Goal: Task Accomplishment & Management: Manage account settings

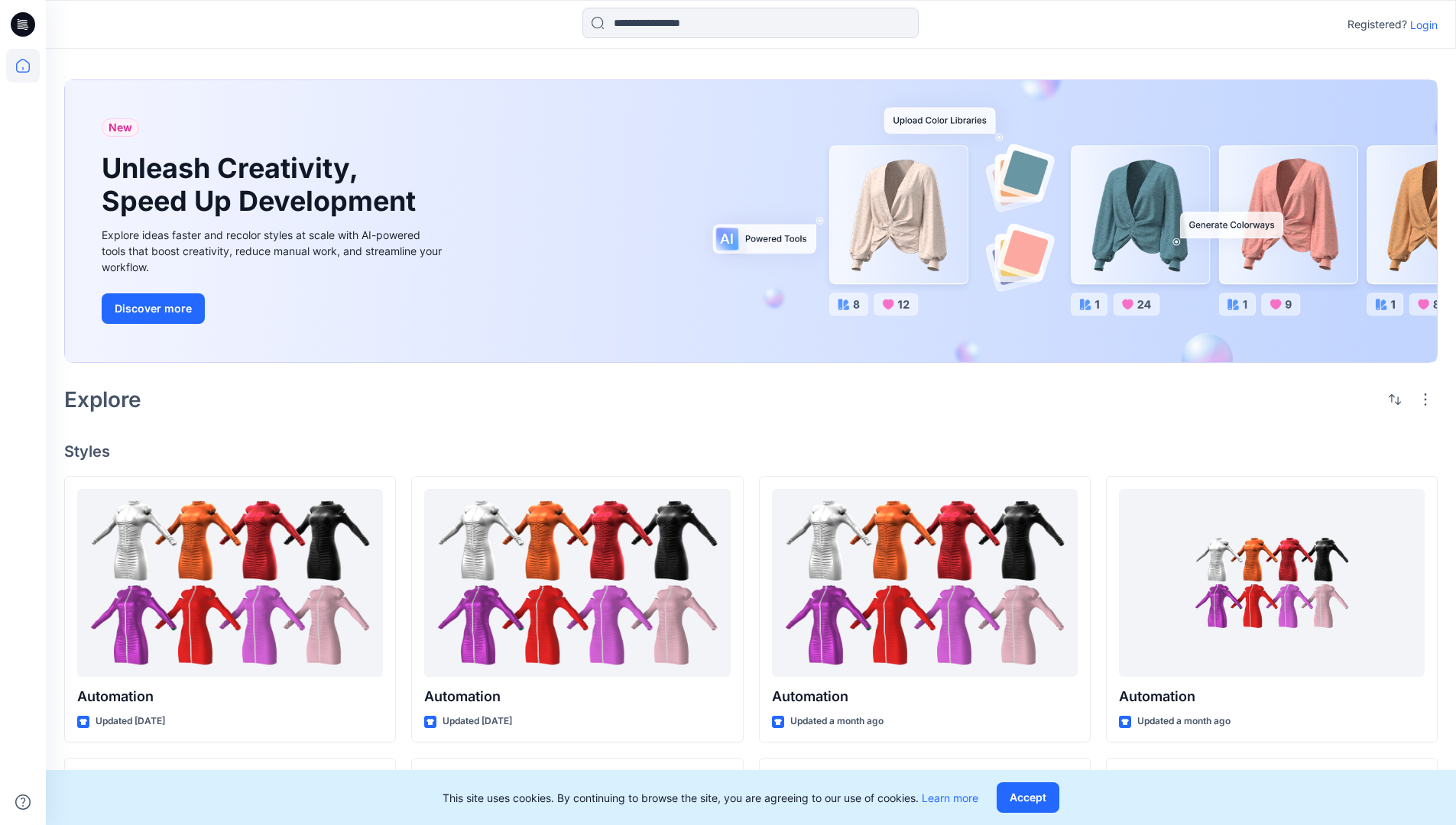
click at [1419, 25] on p "Login" at bounding box center [1423, 25] width 28 height 16
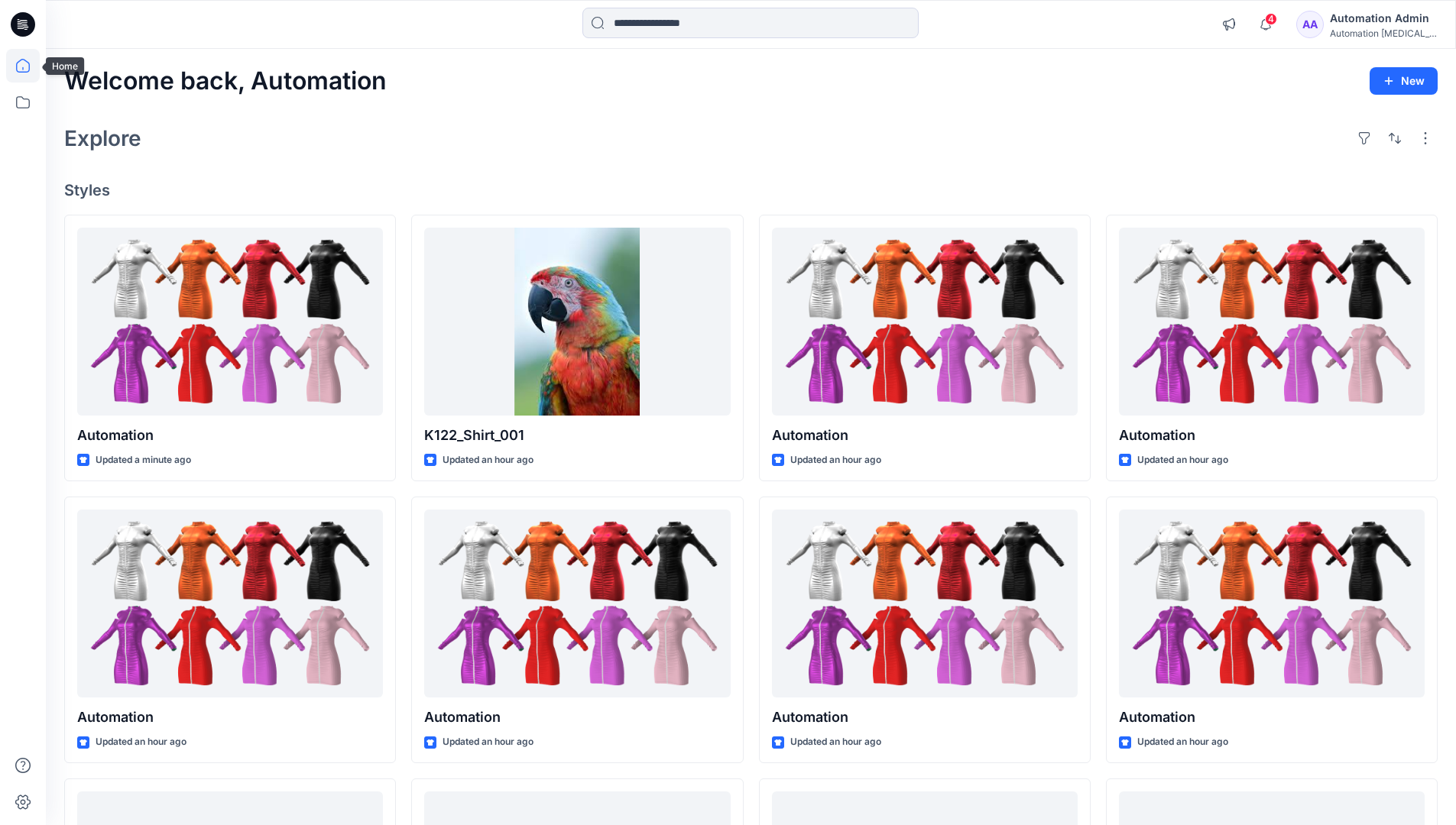
click at [29, 65] on icon at bounding box center [23, 65] width 14 height 14
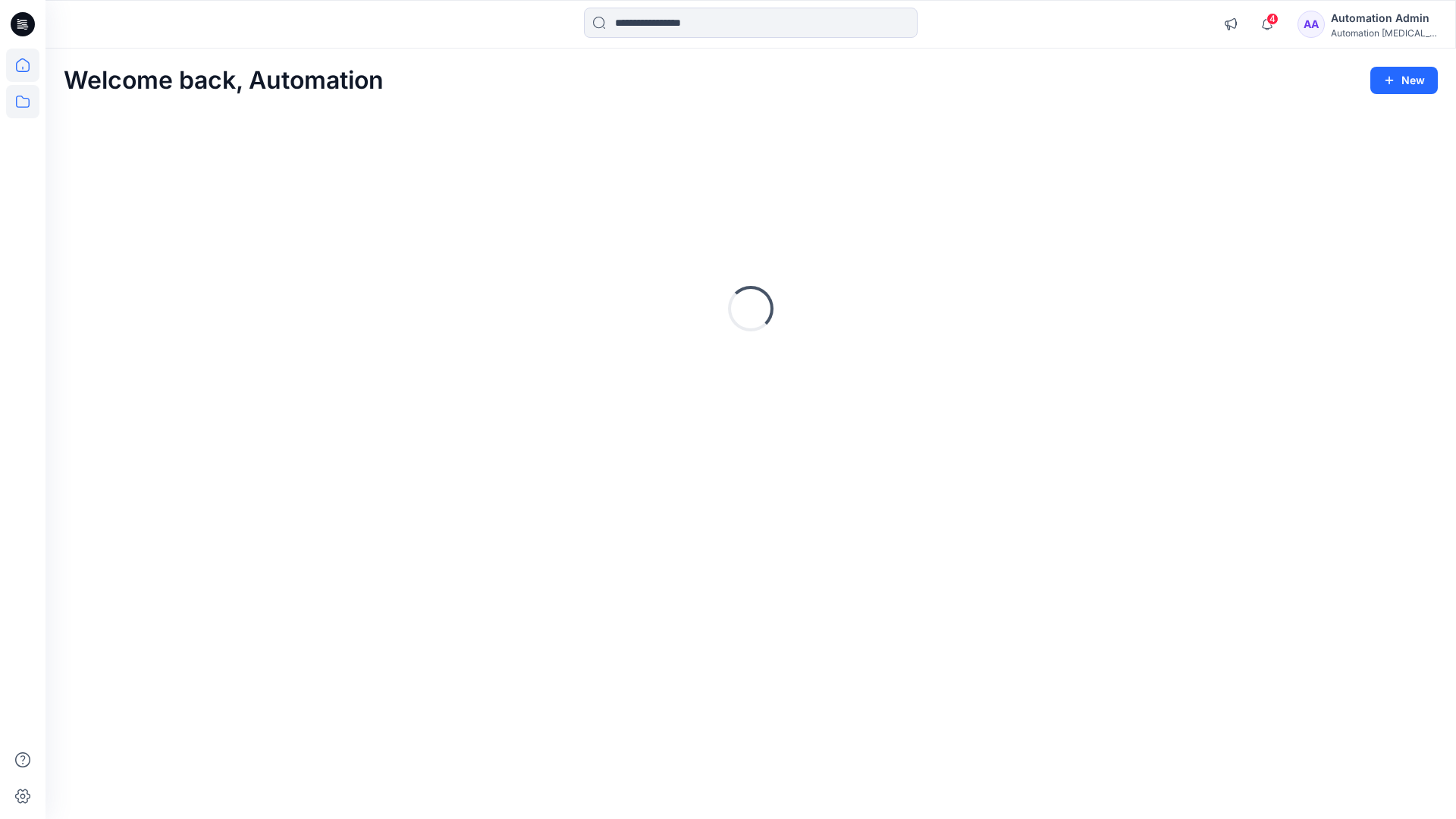
click at [25, 100] on icon at bounding box center [23, 101] width 33 height 33
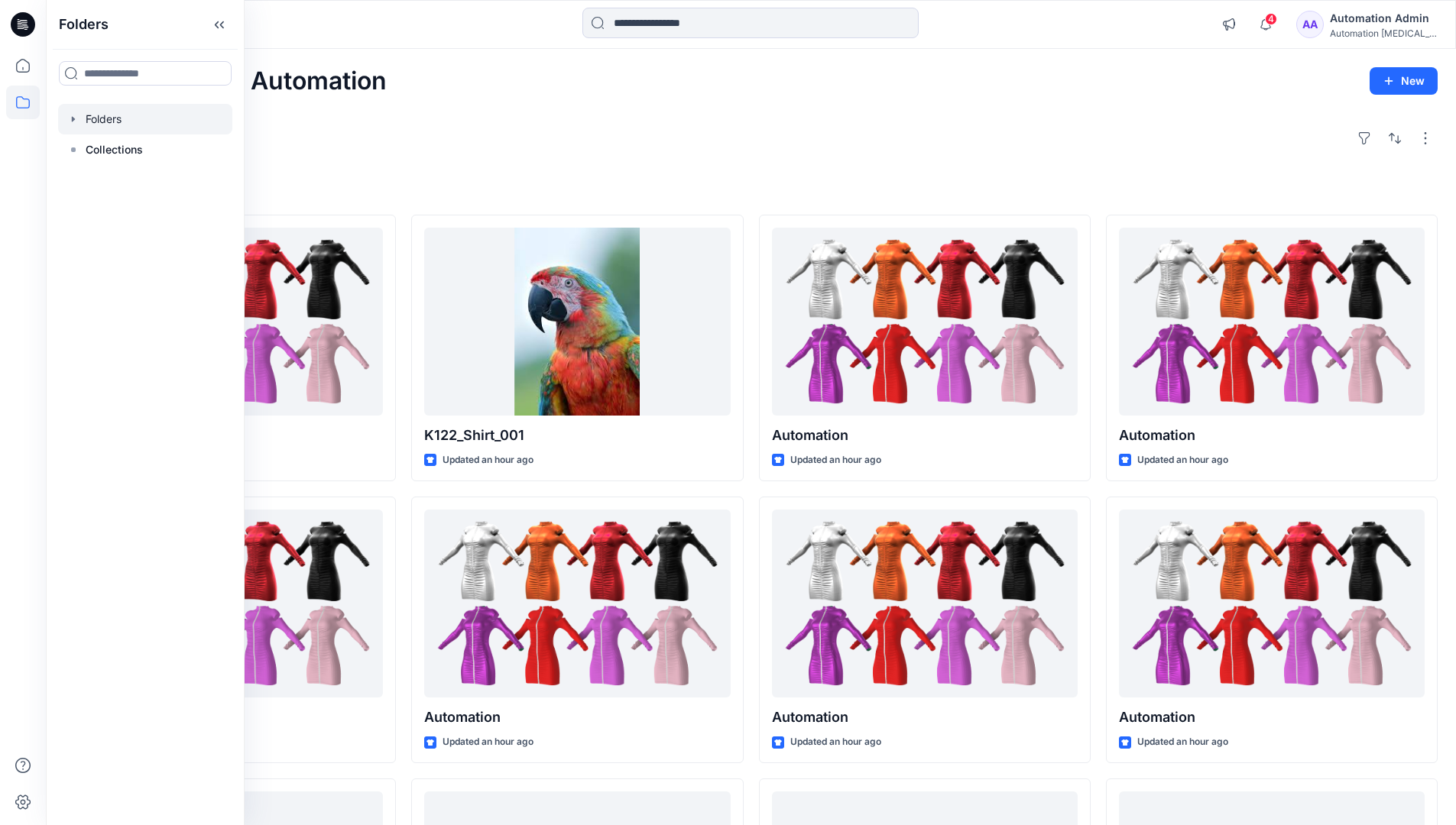
click at [101, 115] on div at bounding box center [146, 119] width 175 height 31
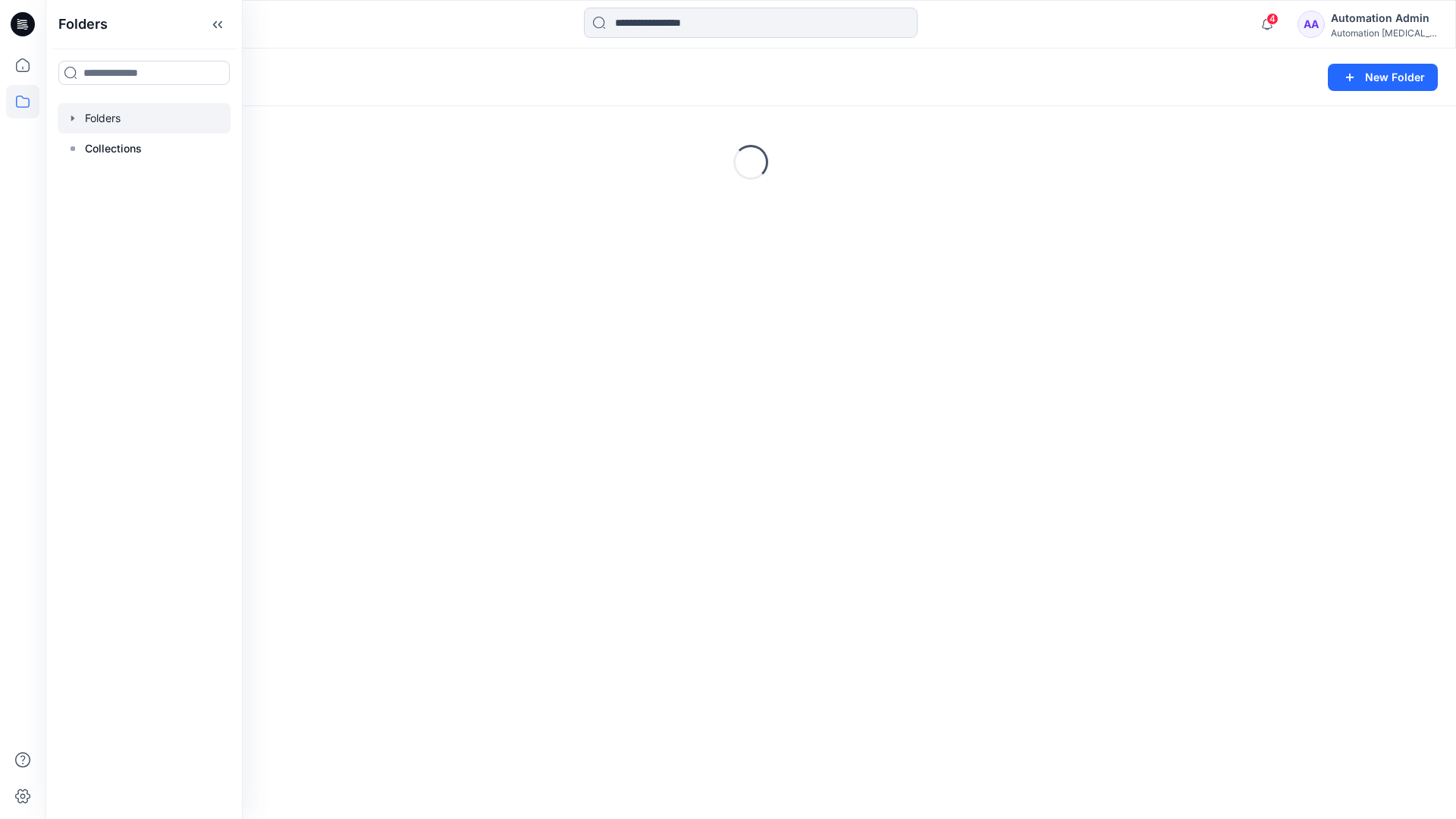
scroll to position [265, 0]
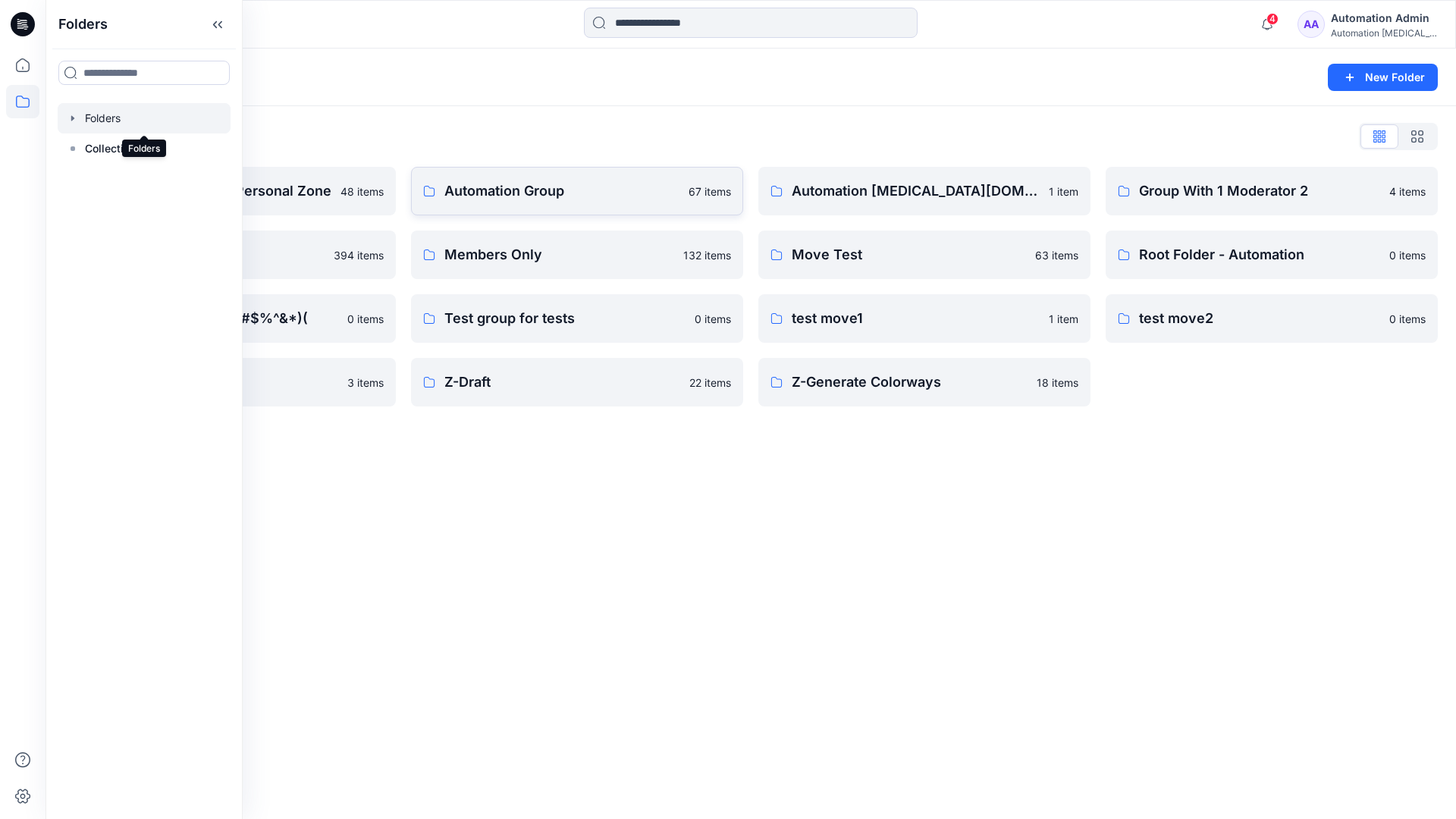
click at [551, 197] on p "Automation Group" at bounding box center [561, 191] width 235 height 22
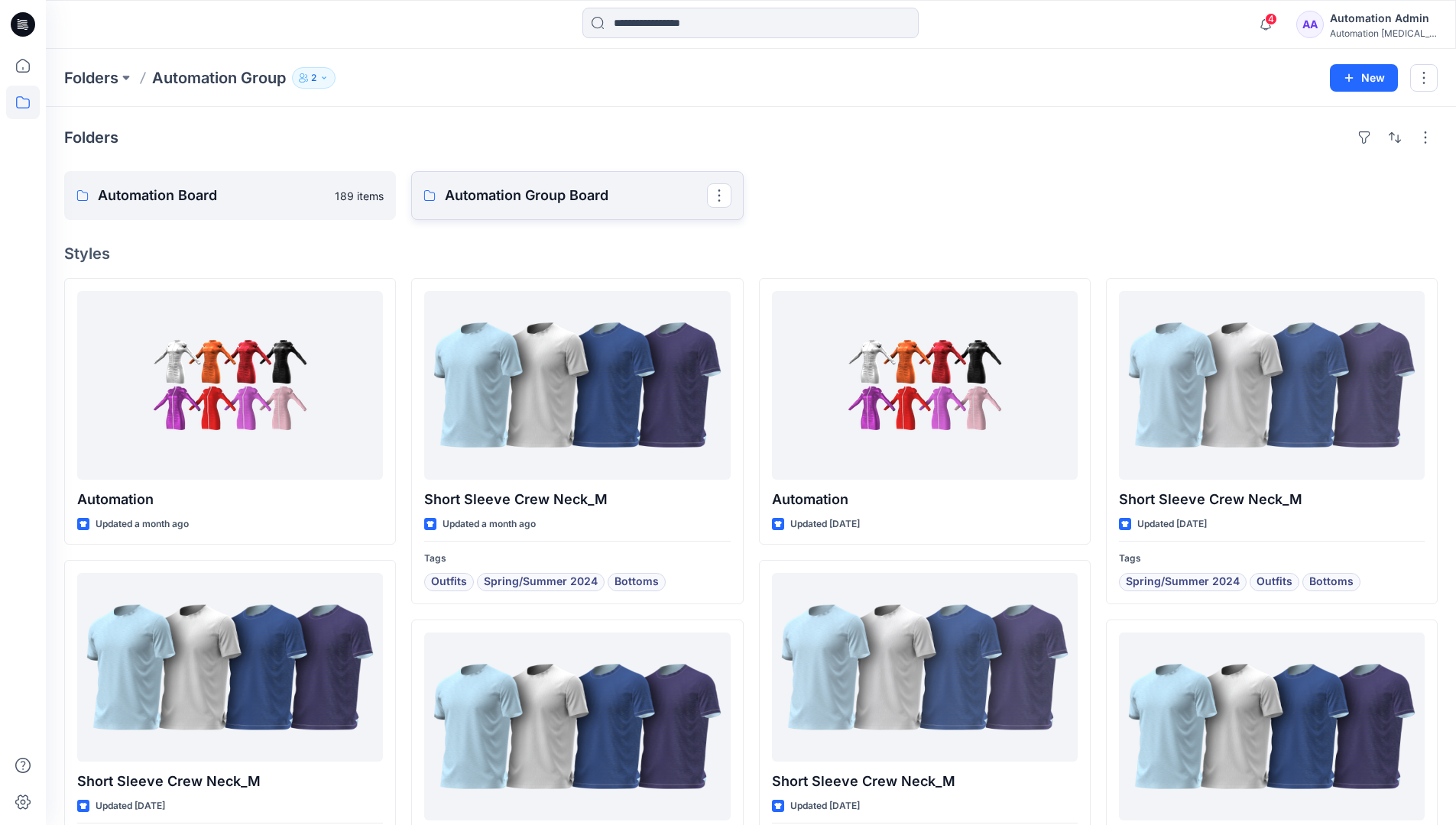
click at [518, 204] on p "Automation Group Board" at bounding box center [574, 195] width 261 height 22
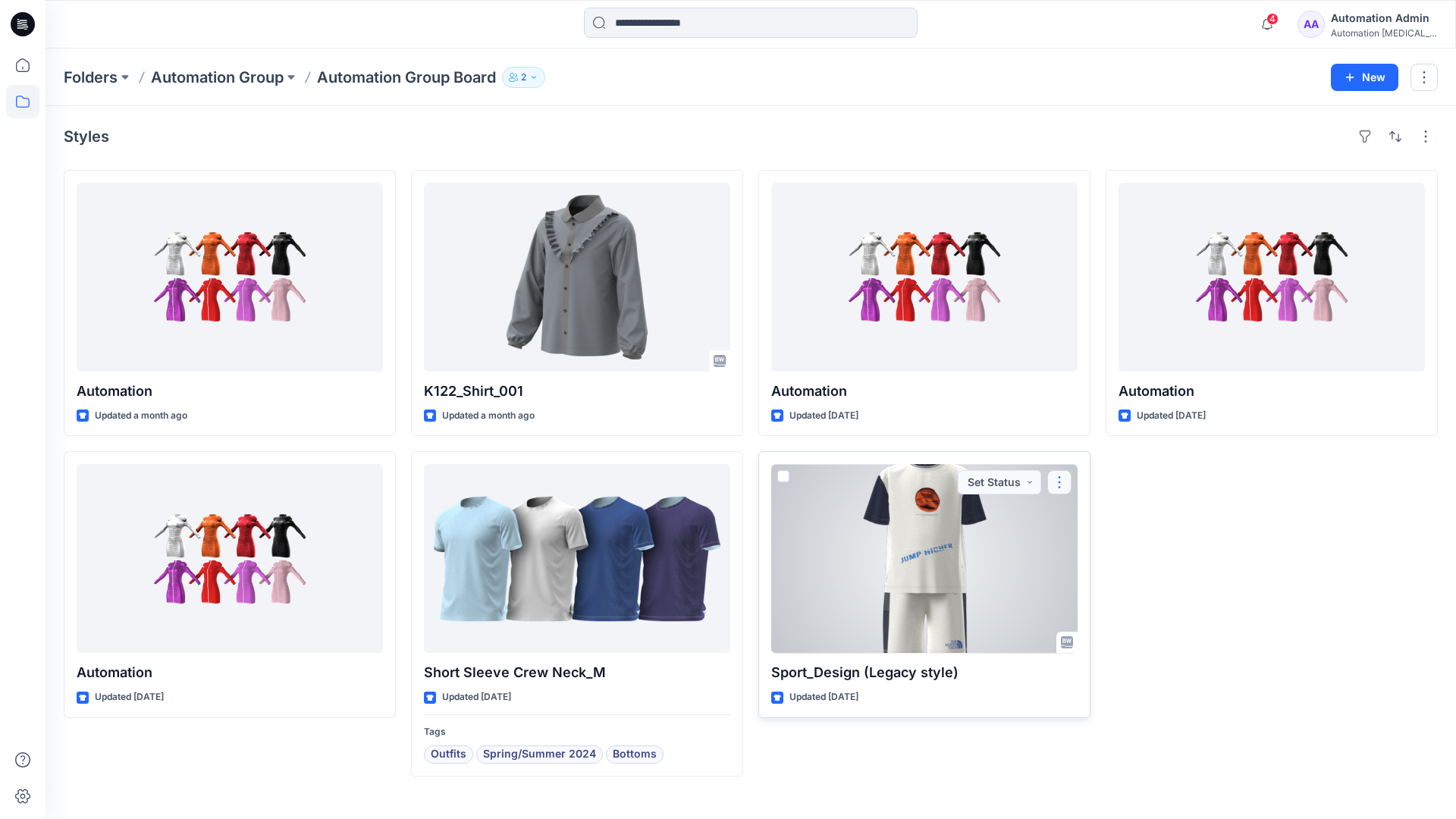
click at [1058, 480] on button "button" at bounding box center [1059, 482] width 25 height 25
click at [1096, 627] on p "Move to" at bounding box center [1098, 630] width 40 height 16
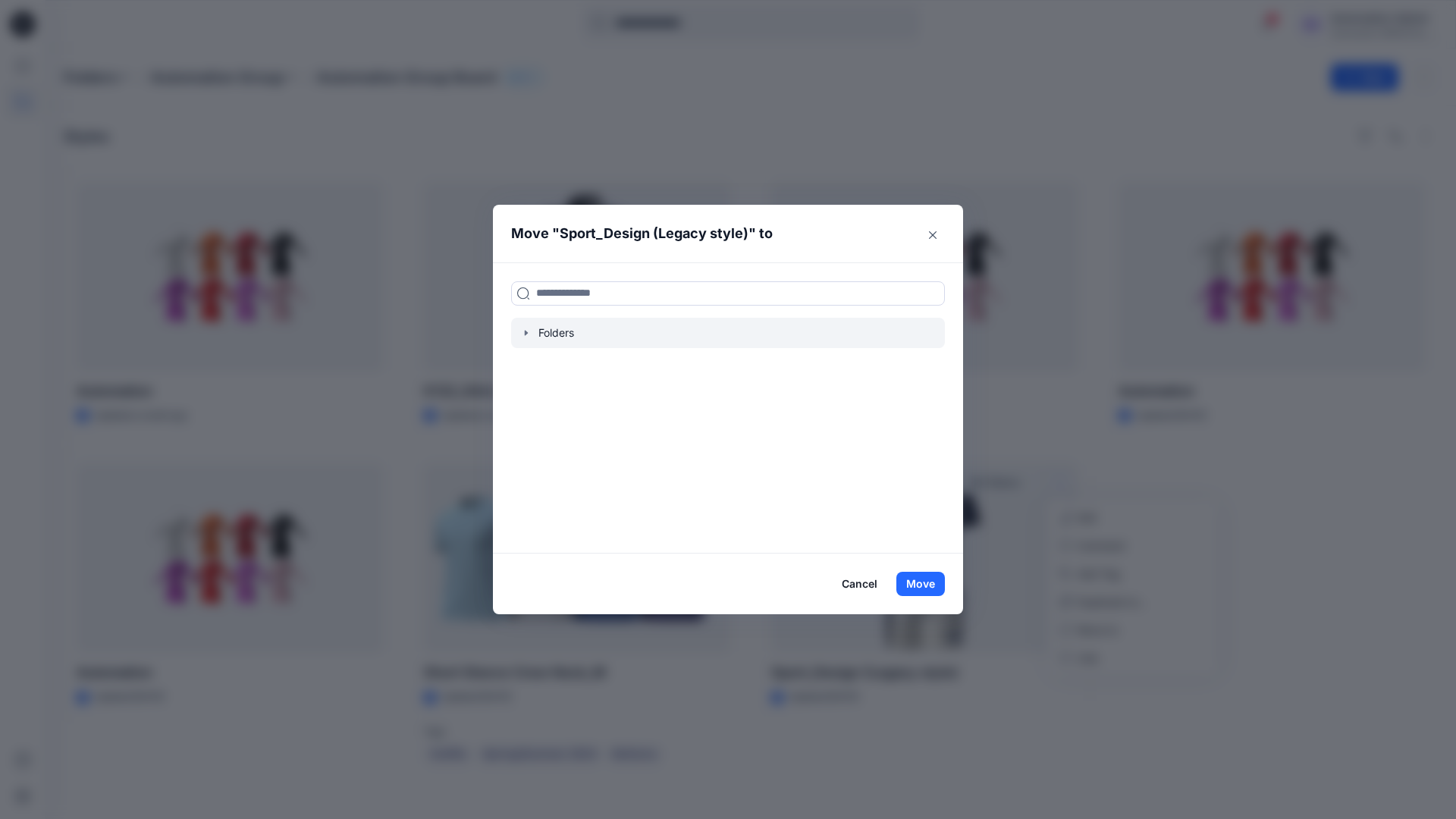
click at [524, 332] on icon "button" at bounding box center [527, 333] width 12 height 12
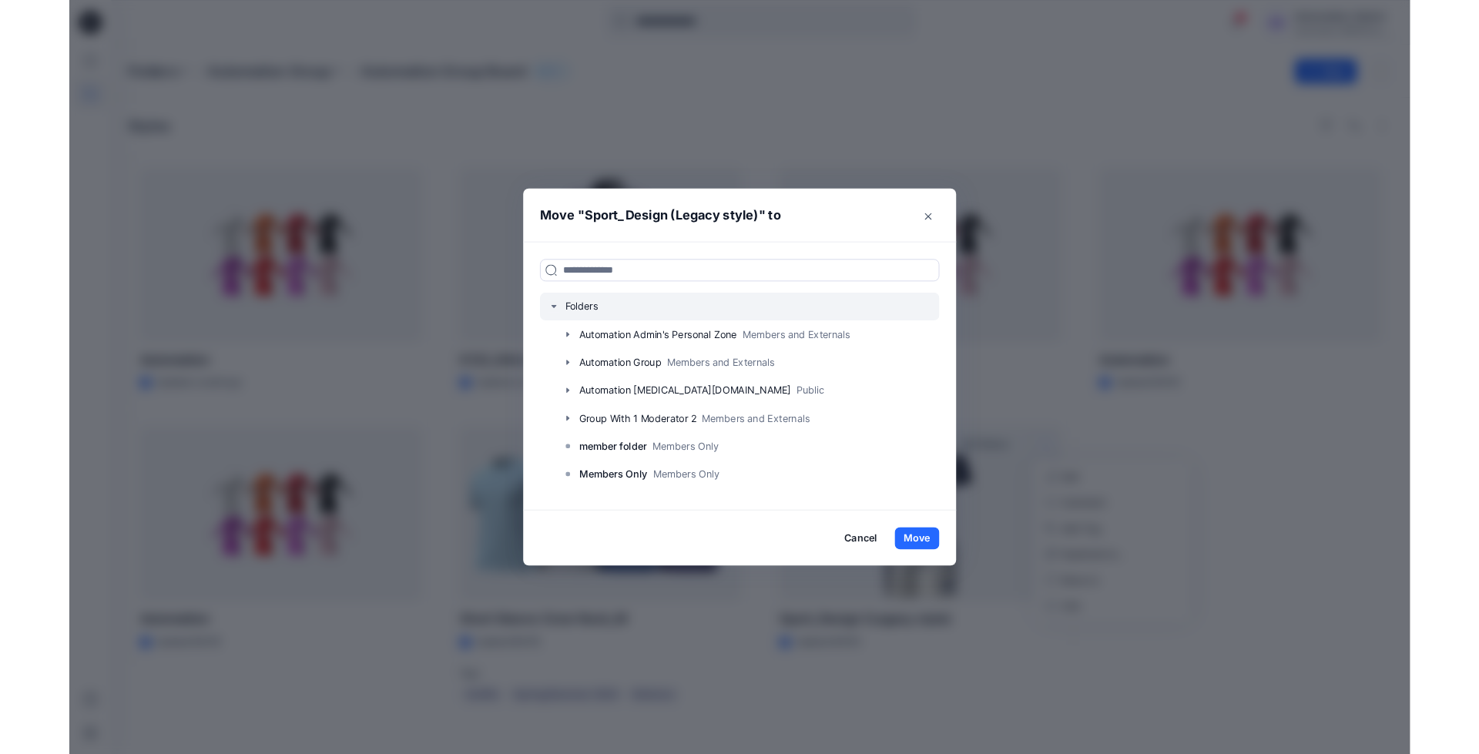
scroll to position [121, 0]
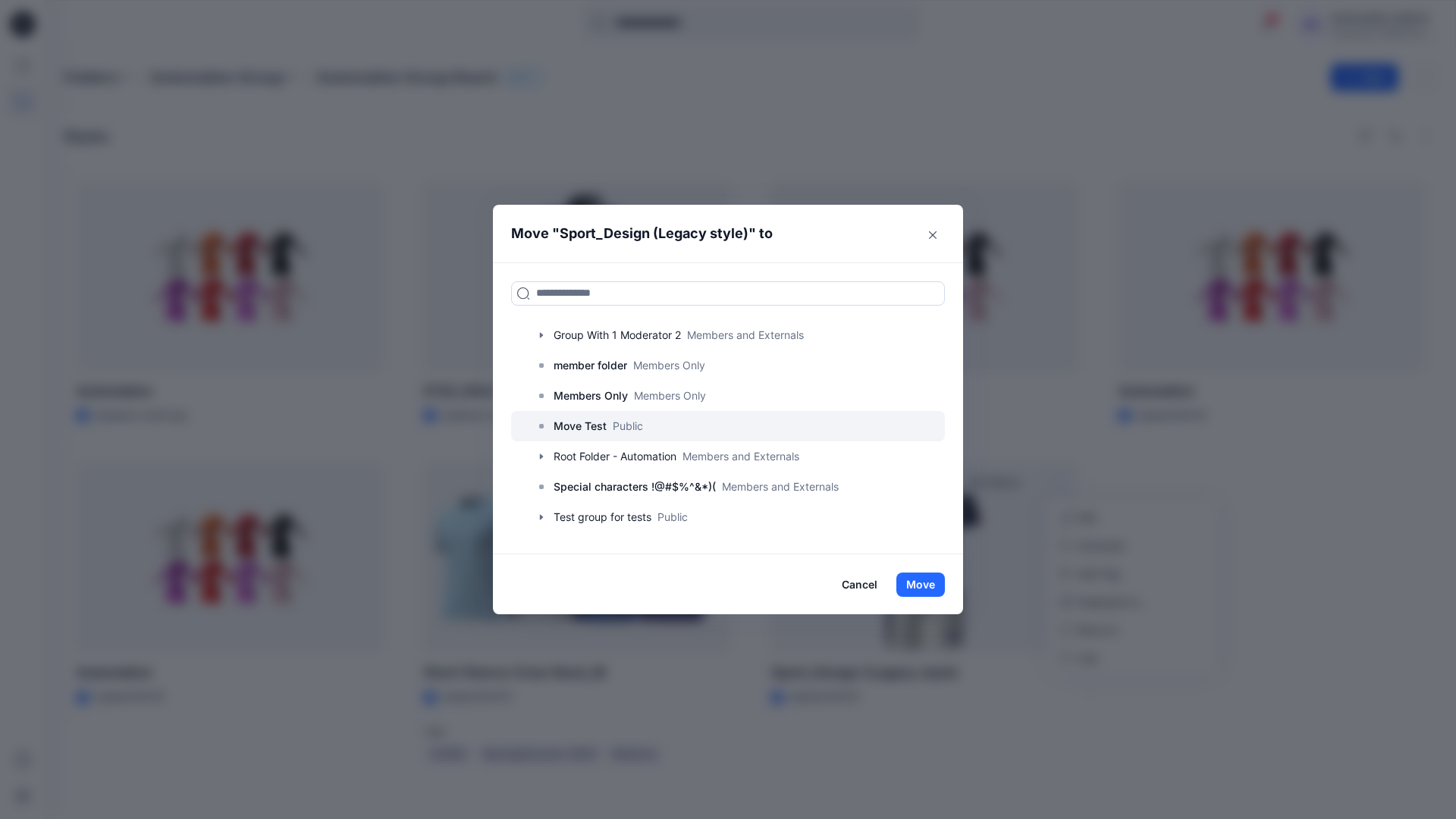
click at [584, 428] on p "Move Test" at bounding box center [580, 426] width 53 height 18
click at [923, 583] on button "Move" at bounding box center [920, 585] width 48 height 25
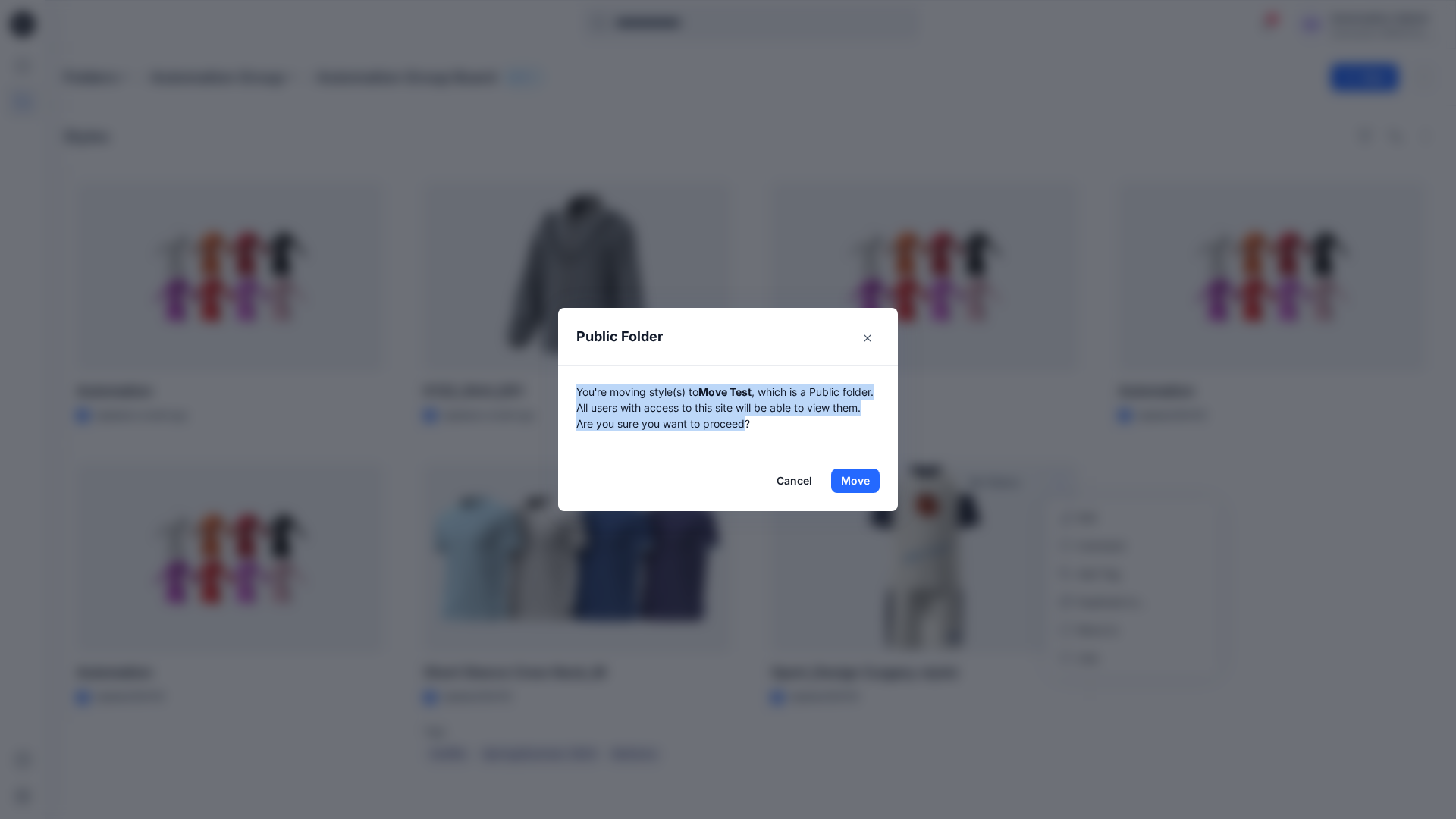
drag, startPoint x: 923, startPoint y: 583, endPoint x: 780, endPoint y: 423, distance: 214.6
click at [780, 423] on p "You're moving style(s) to Move Test , which is a Public folder. All users with …" at bounding box center [728, 408] width 303 height 48
click at [855, 480] on button "Move" at bounding box center [855, 480] width 48 height 25
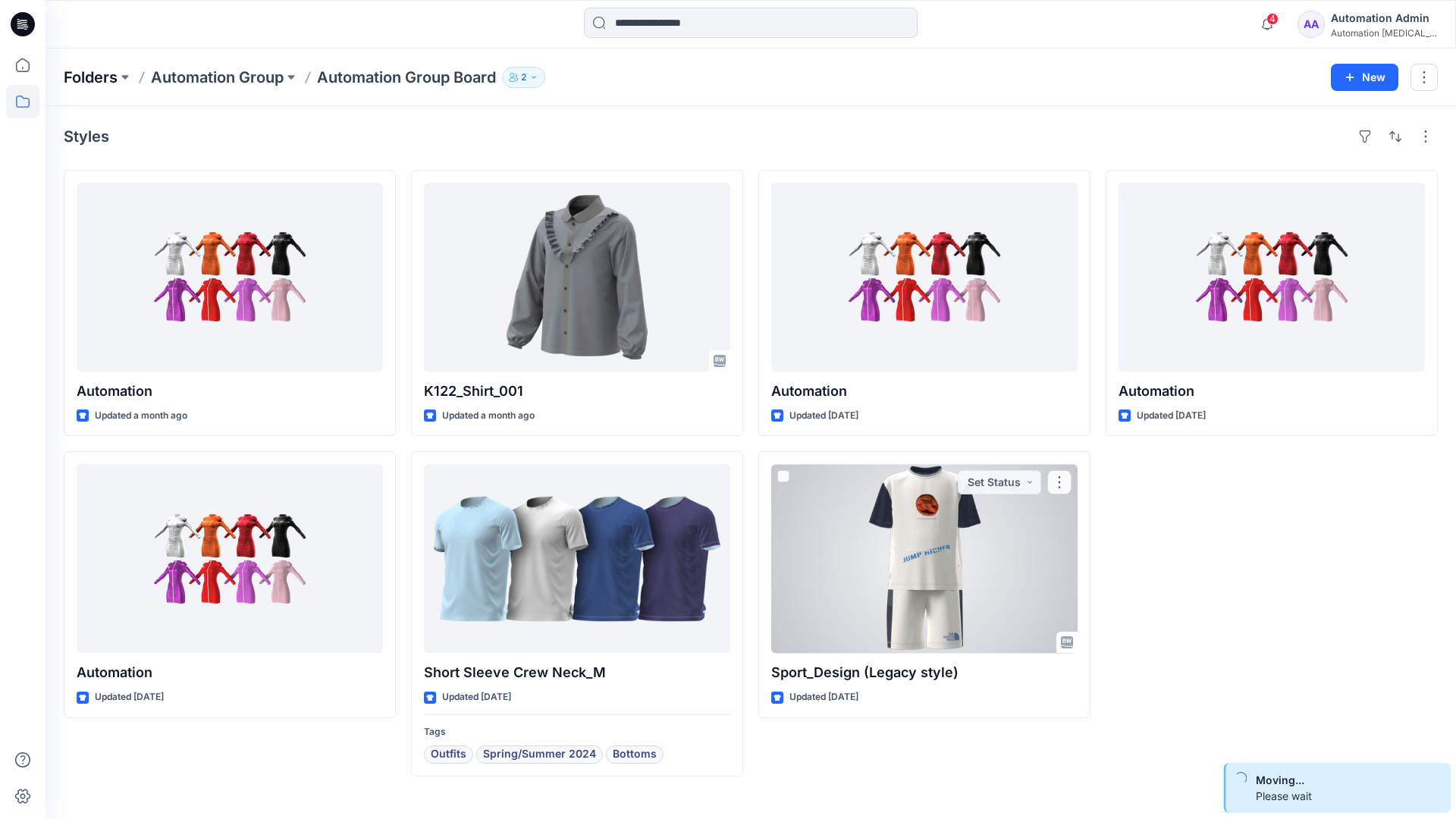
click at [89, 73] on p "Folders" at bounding box center [91, 78] width 54 height 22
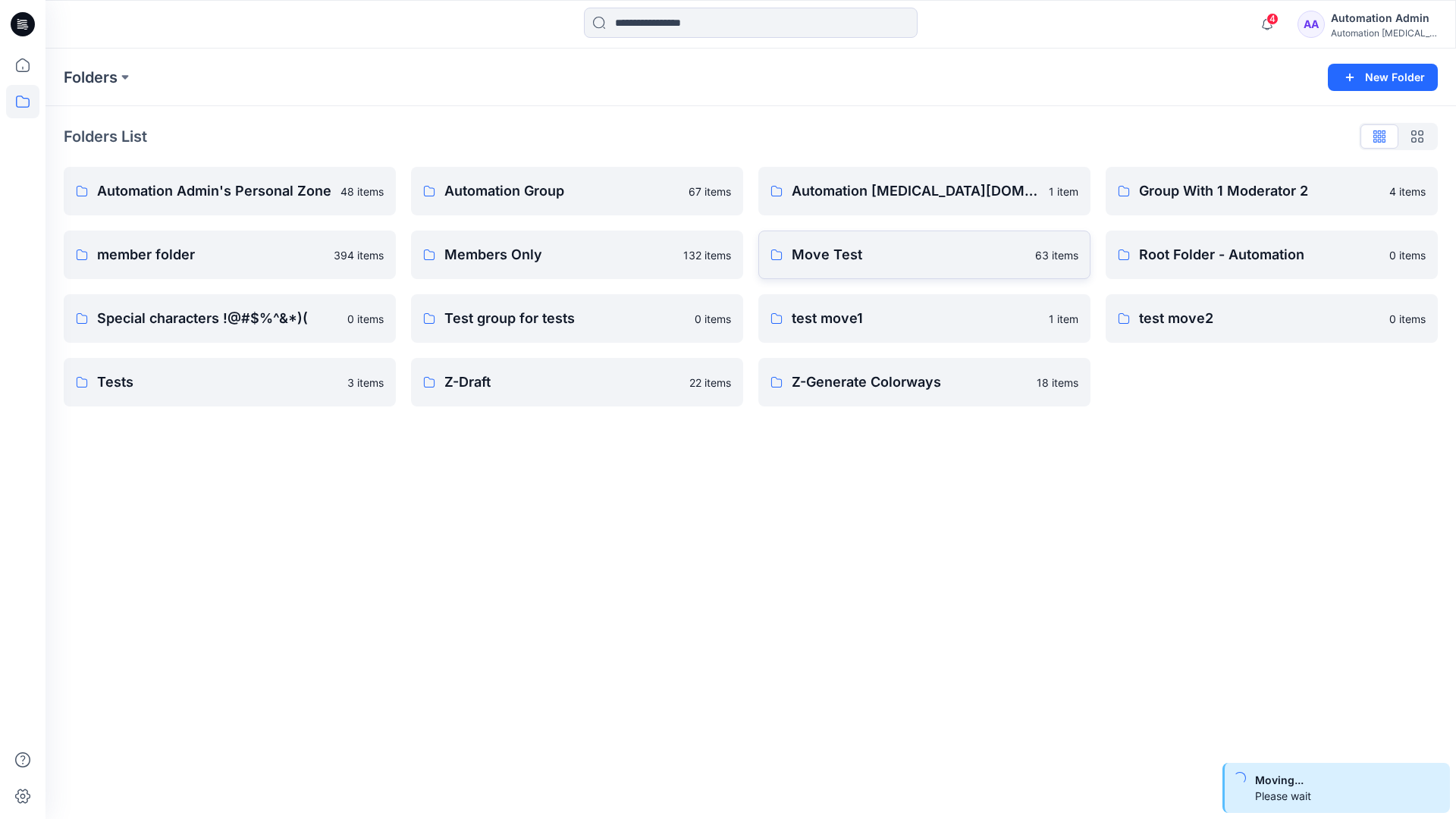
click at [876, 263] on p "Move Test" at bounding box center [909, 255] width 234 height 22
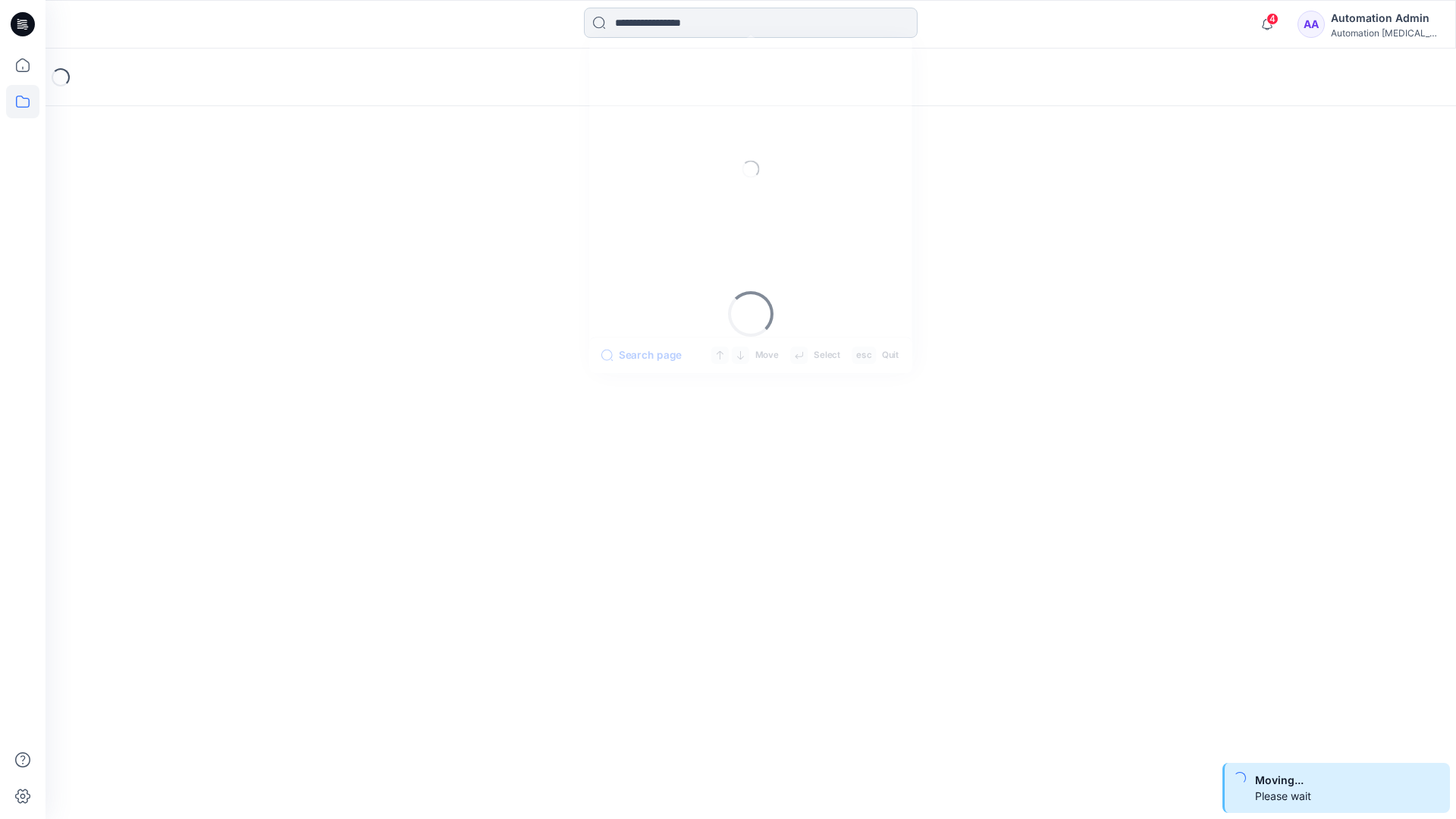
click at [684, 29] on input at bounding box center [750, 23] width 334 height 31
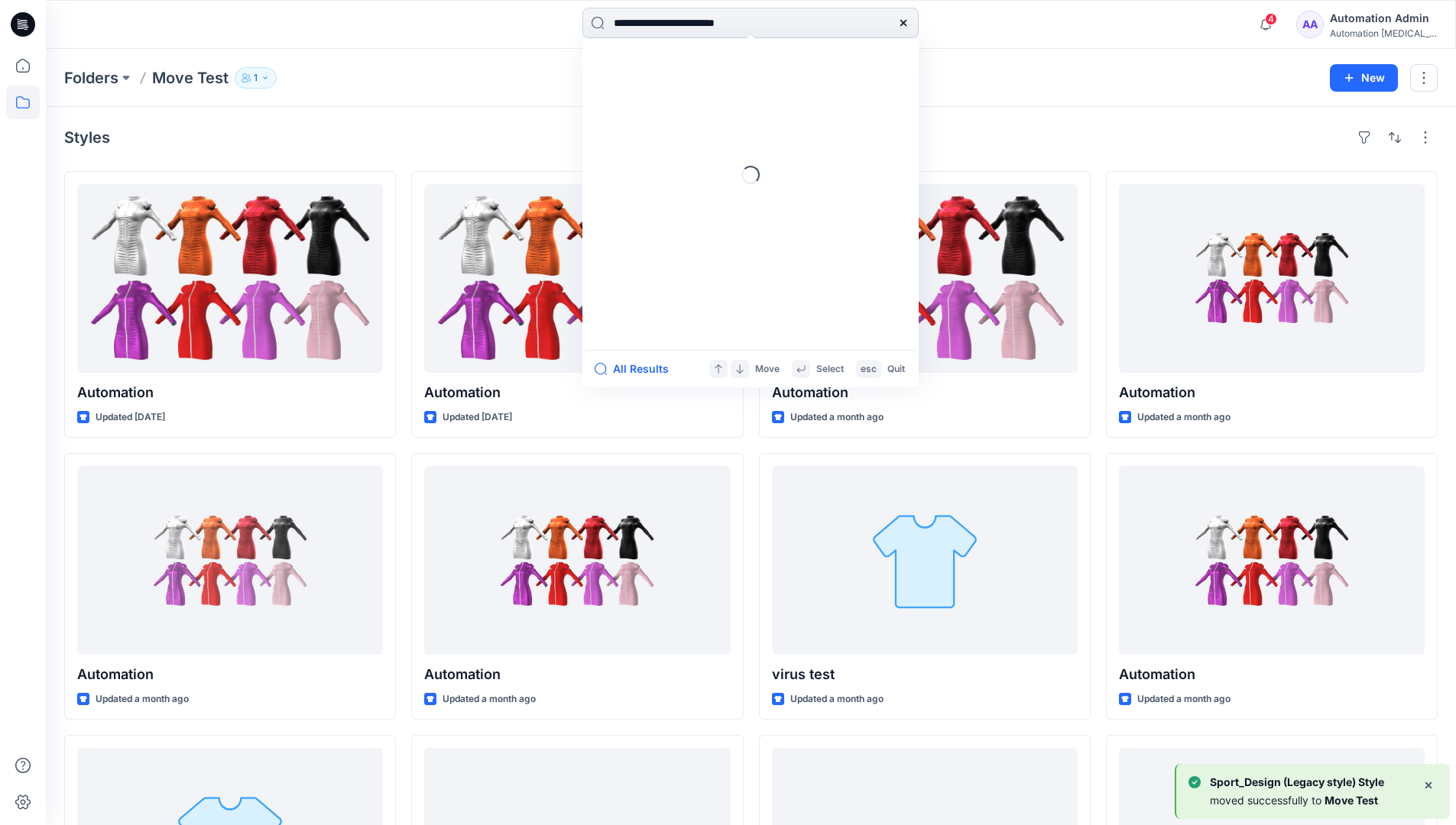
type input "**********"
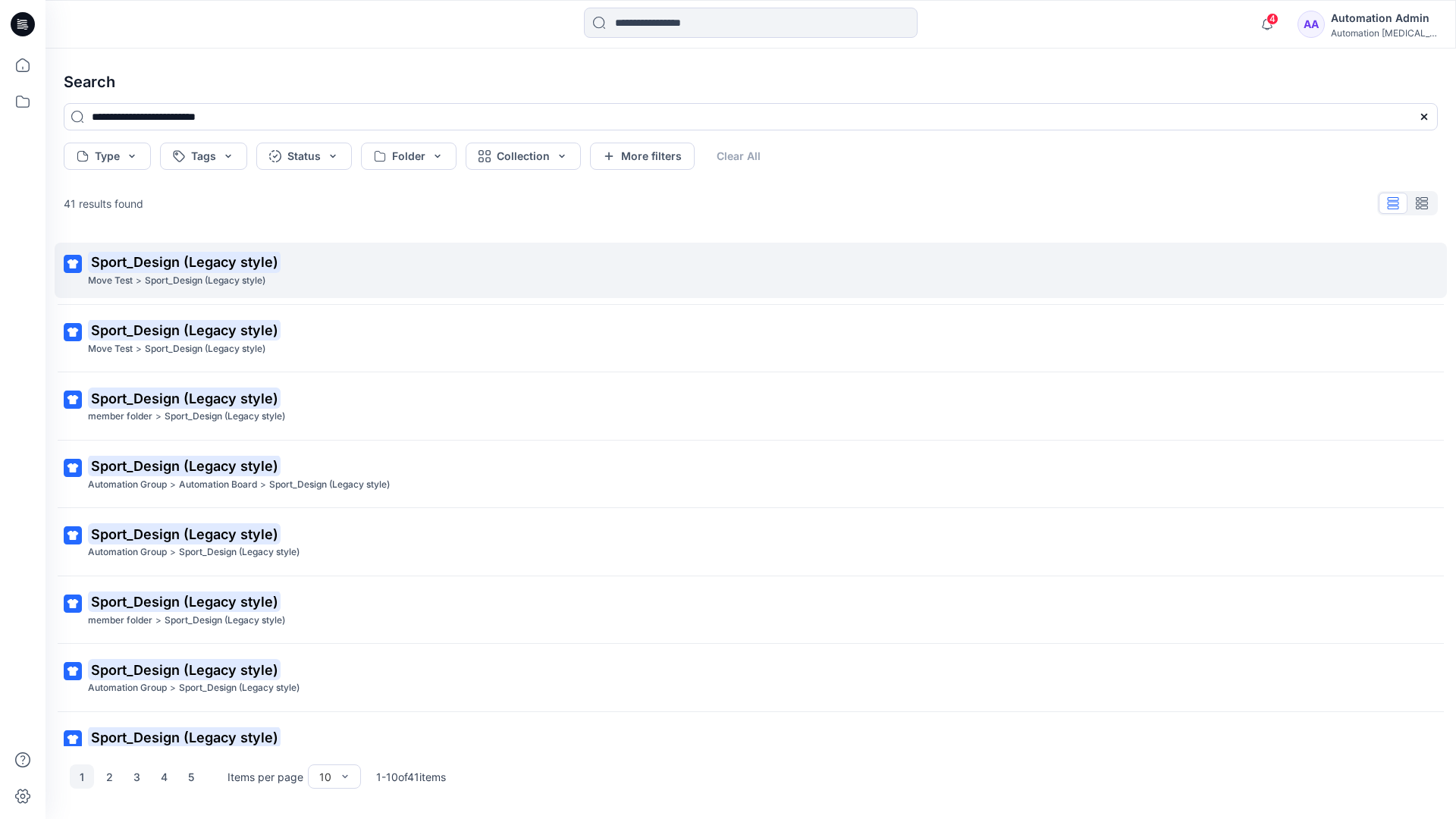
click at [115, 263] on mark "Sport_Design (Legacy style)" at bounding box center [184, 262] width 193 height 22
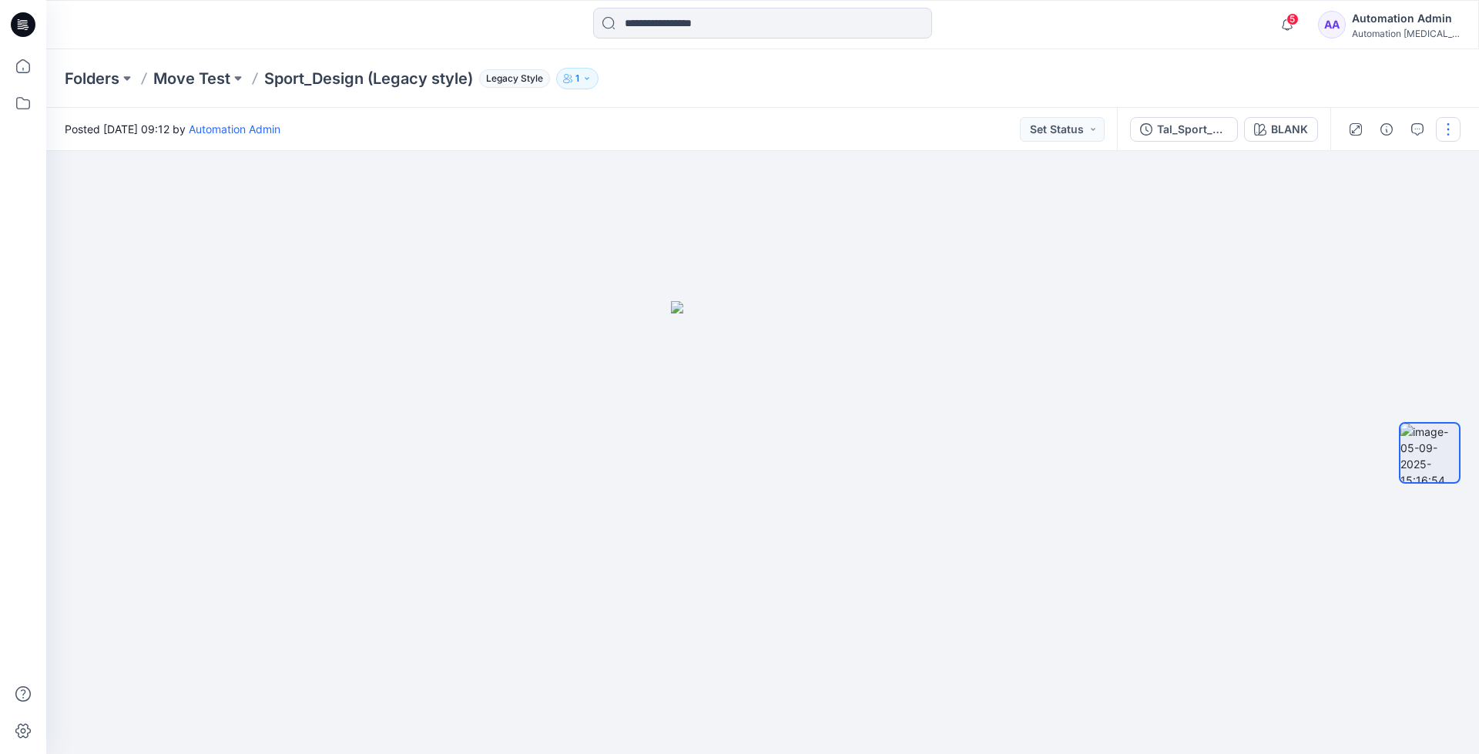
click at [1451, 132] on button "button" at bounding box center [1448, 129] width 25 height 25
click at [1378, 274] on p "Move to..." at bounding box center [1366, 279] width 50 height 16
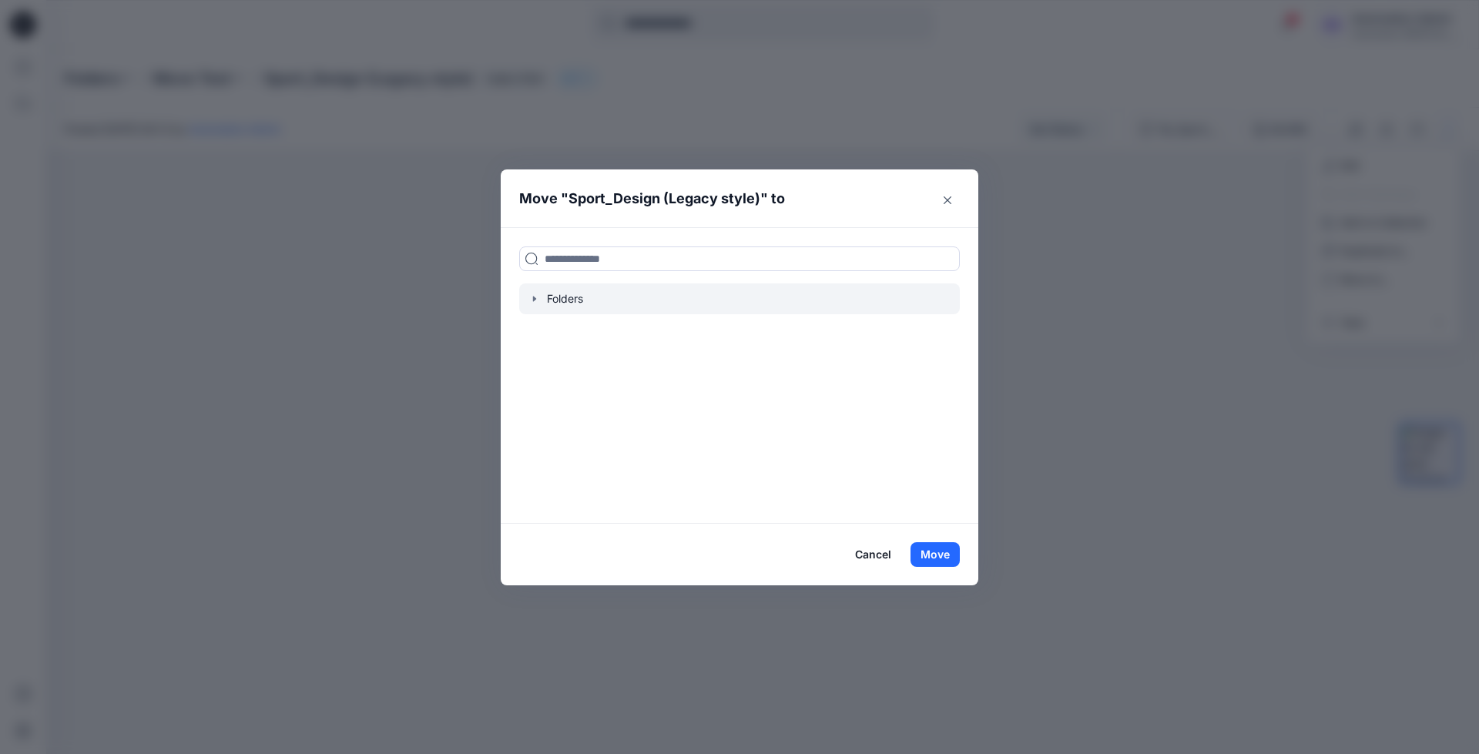
click at [534, 299] on icon "button" at bounding box center [534, 299] width 3 height 5
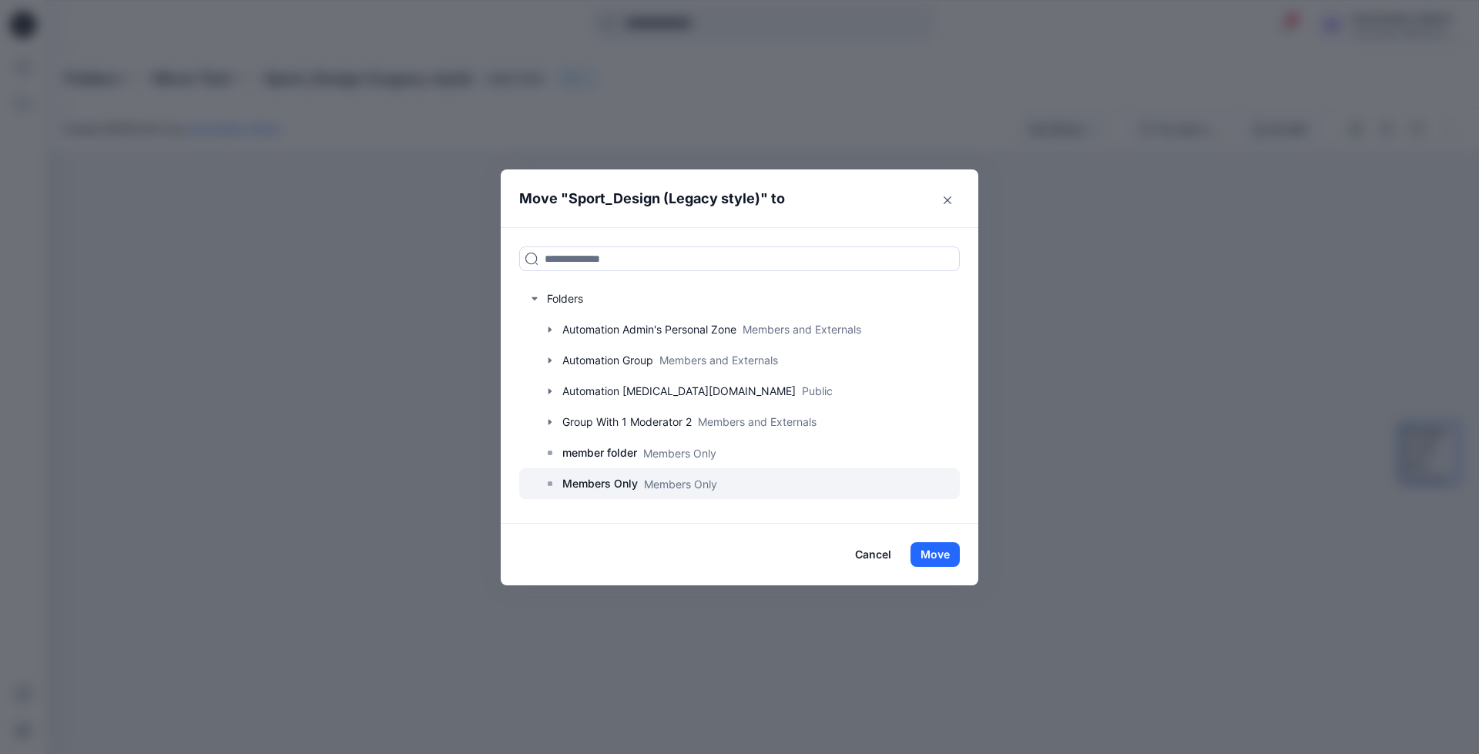
click at [605, 487] on p "Members Only" at bounding box center [600, 484] width 76 height 18
click at [951, 552] on button "Move" at bounding box center [935, 554] width 49 height 25
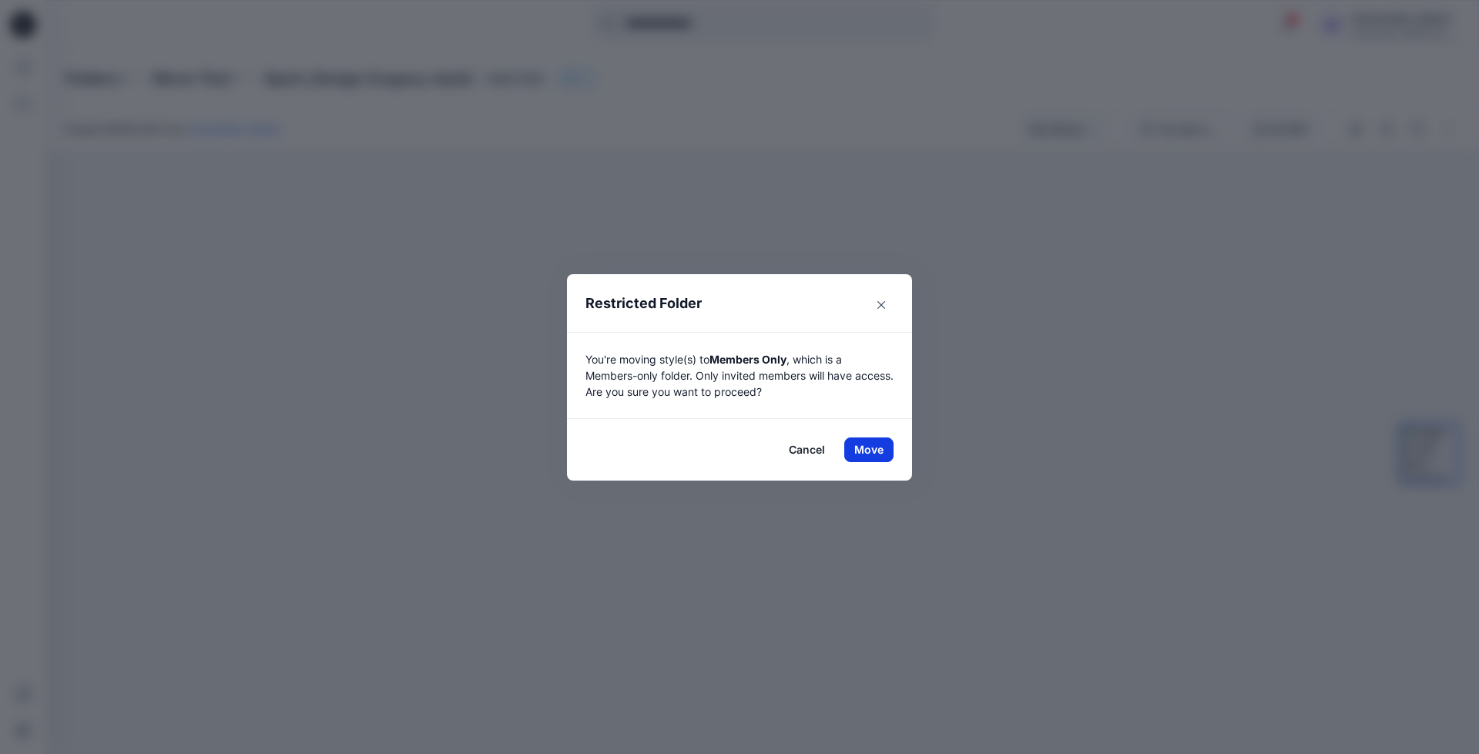
click at [861, 446] on button "Move" at bounding box center [868, 450] width 49 height 25
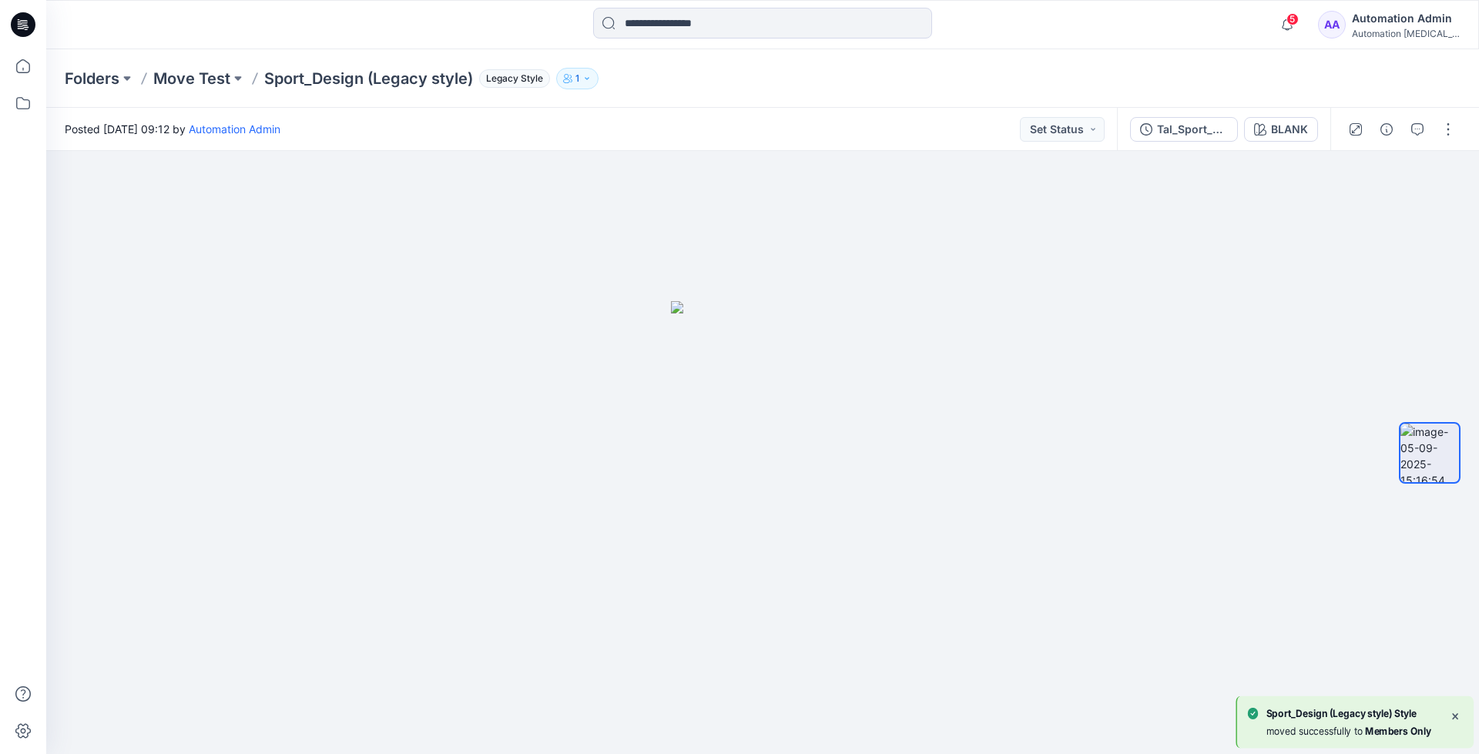
scroll to position [49, 0]
click at [213, 75] on p "Members Only" at bounding box center [207, 79] width 108 height 22
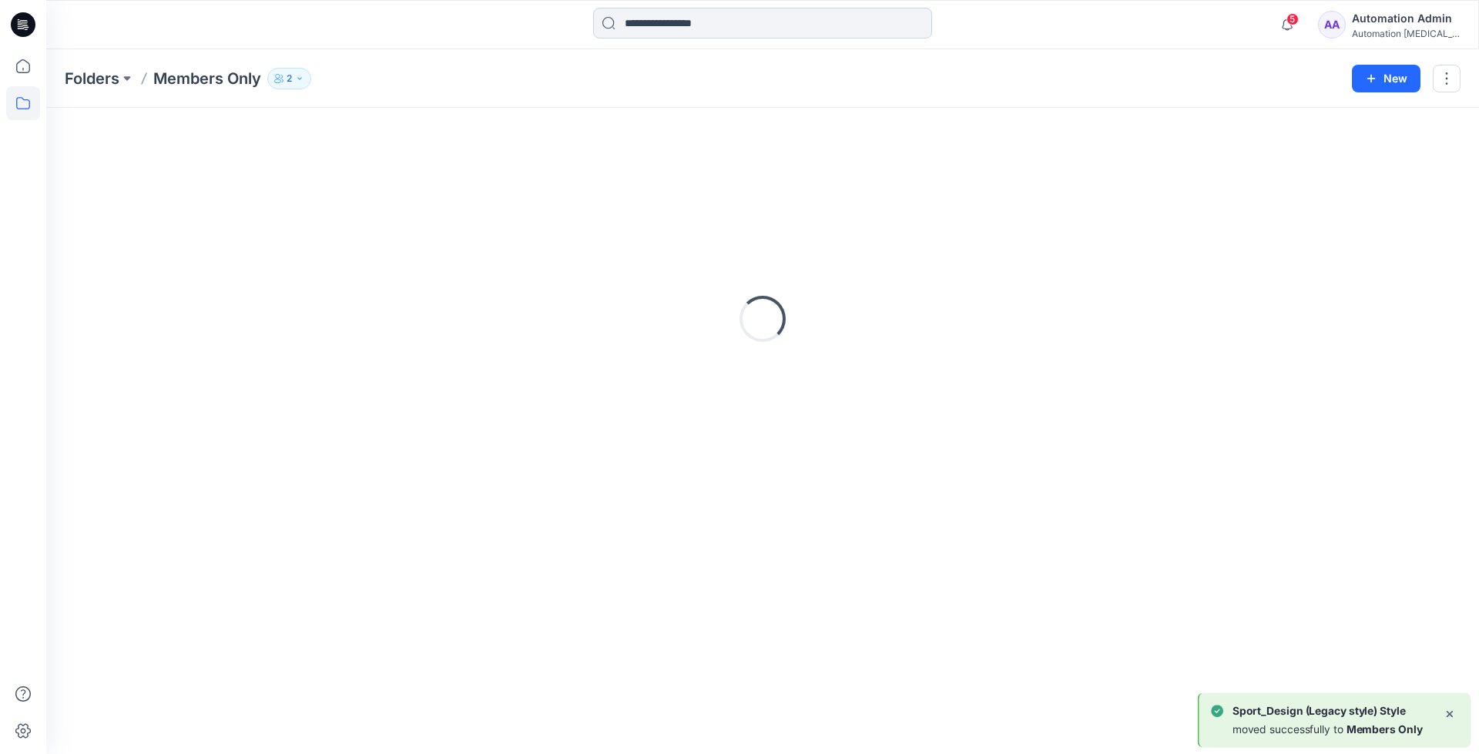
click at [710, 29] on input at bounding box center [762, 23] width 339 height 31
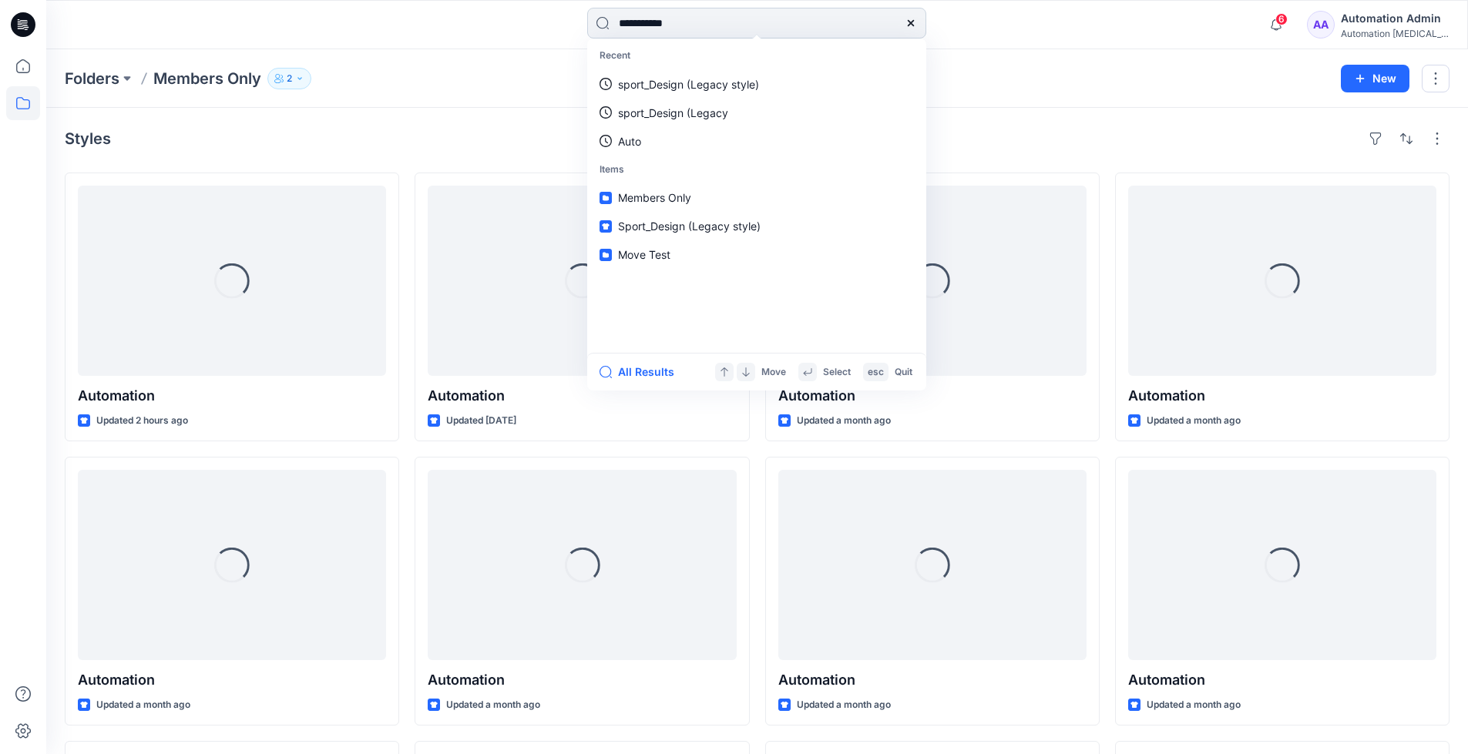
type input "**********"
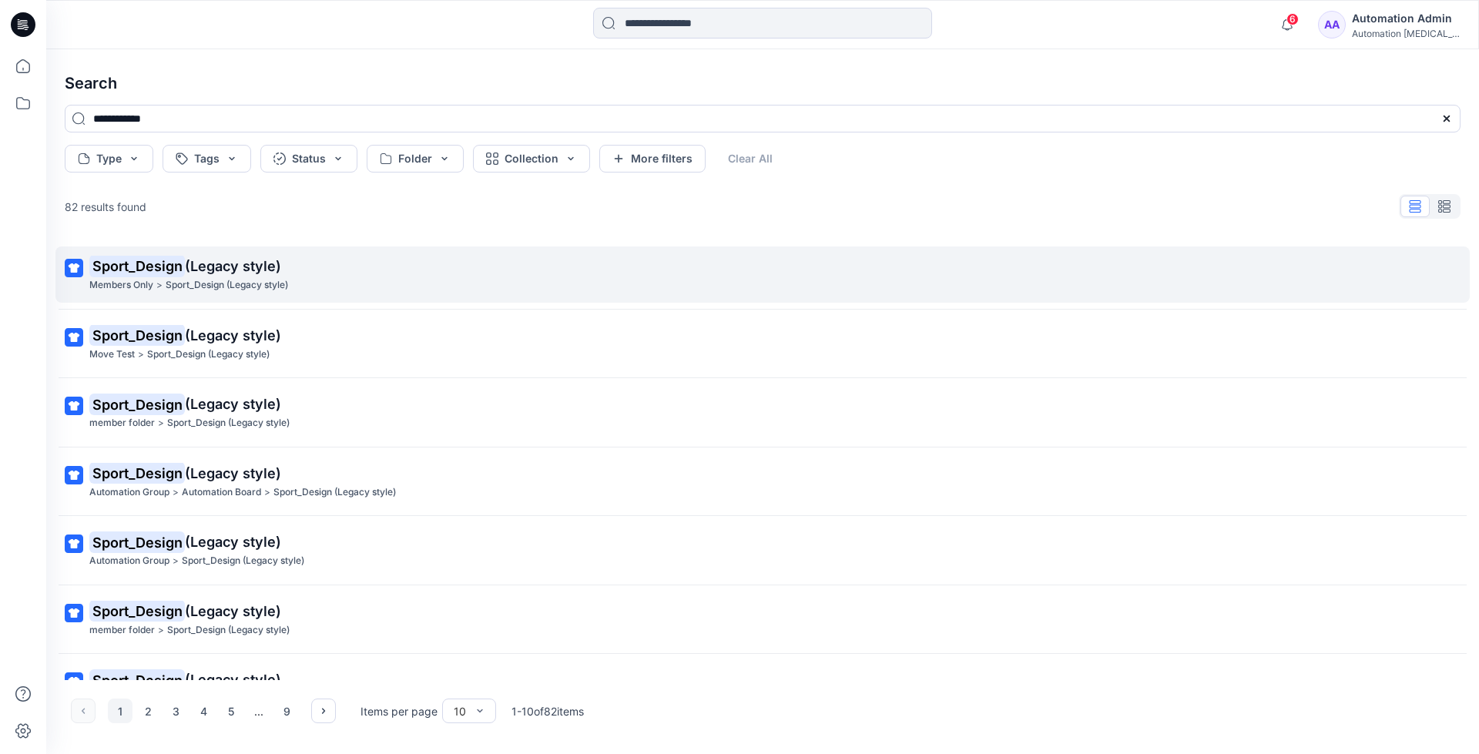
click at [170, 267] on mark "Sport_Design" at bounding box center [137, 266] width 96 height 22
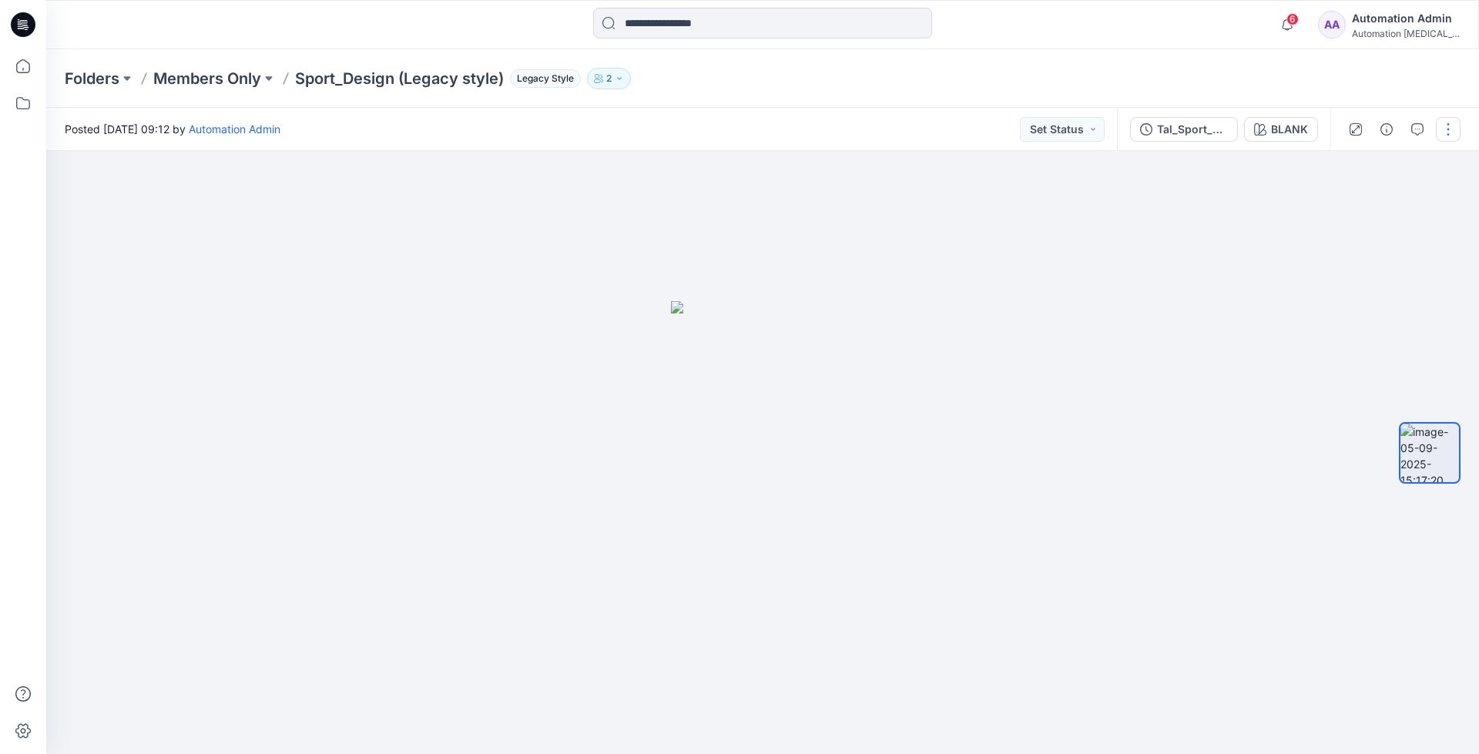
click at [1443, 124] on button "button" at bounding box center [1448, 129] width 25 height 25
click at [1357, 277] on p "Move to..." at bounding box center [1366, 279] width 50 height 16
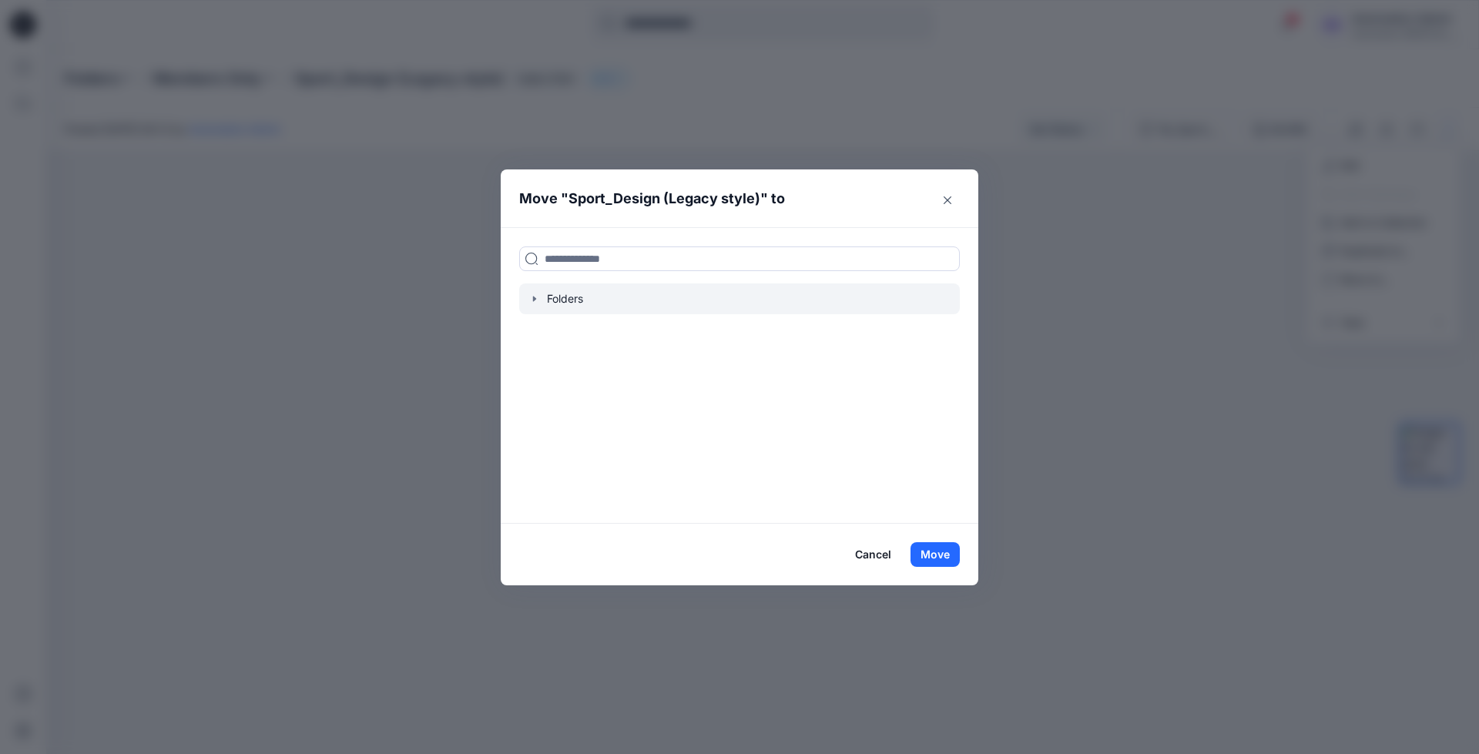
click at [538, 300] on icon "button" at bounding box center [535, 299] width 12 height 12
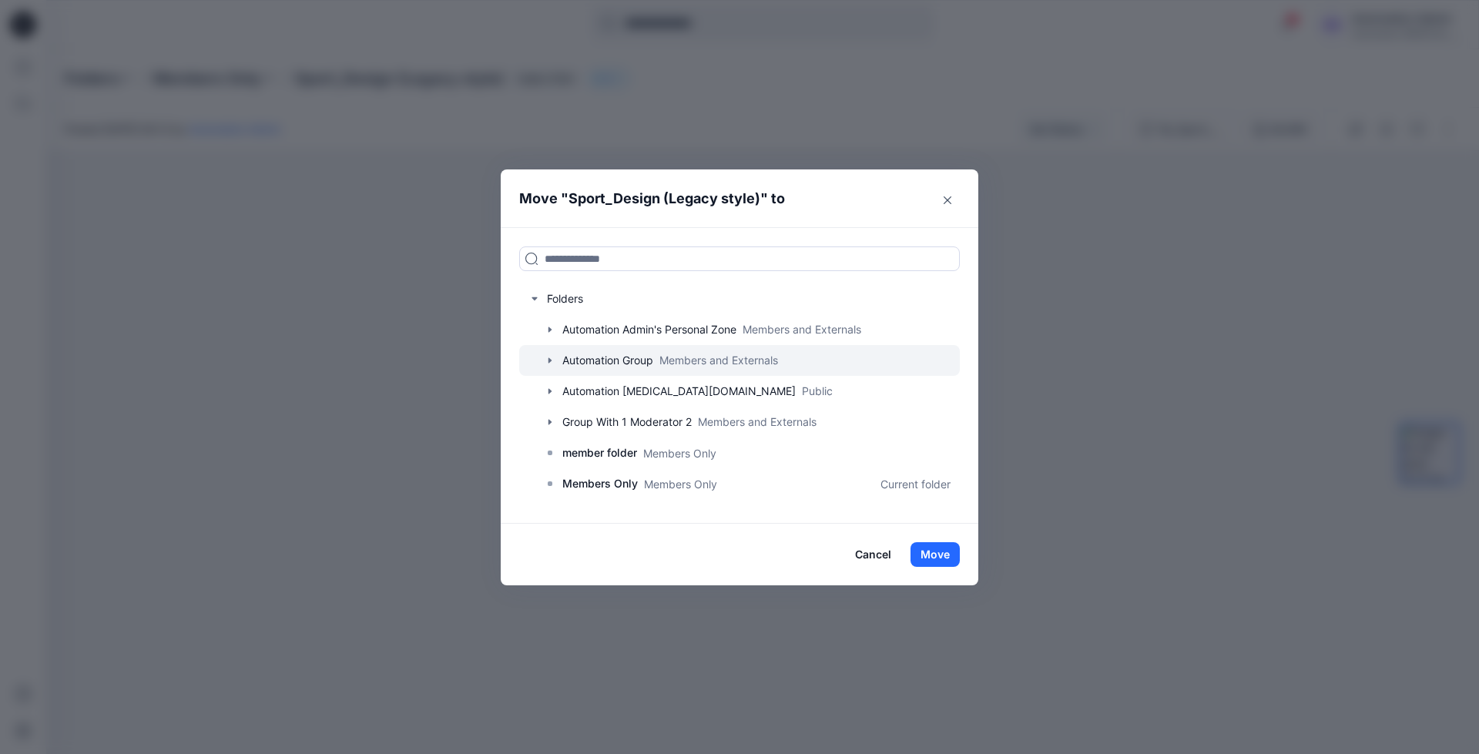
click at [589, 358] on div at bounding box center [739, 360] width 441 height 31
click at [552, 360] on icon "button" at bounding box center [550, 360] width 12 height 12
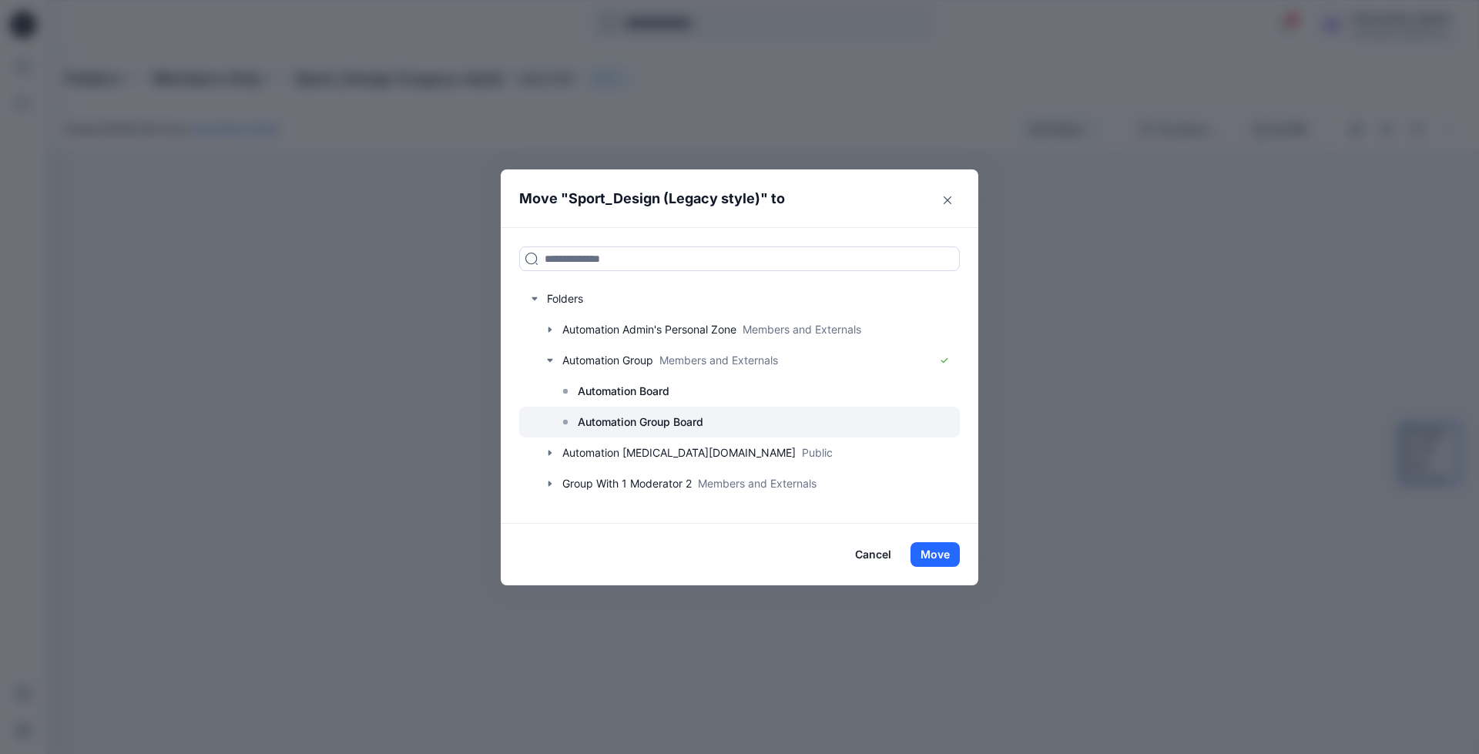
click at [628, 416] on p "Automation Group Board" at bounding box center [641, 422] width 126 height 18
click at [940, 556] on button "Move" at bounding box center [935, 554] width 49 height 25
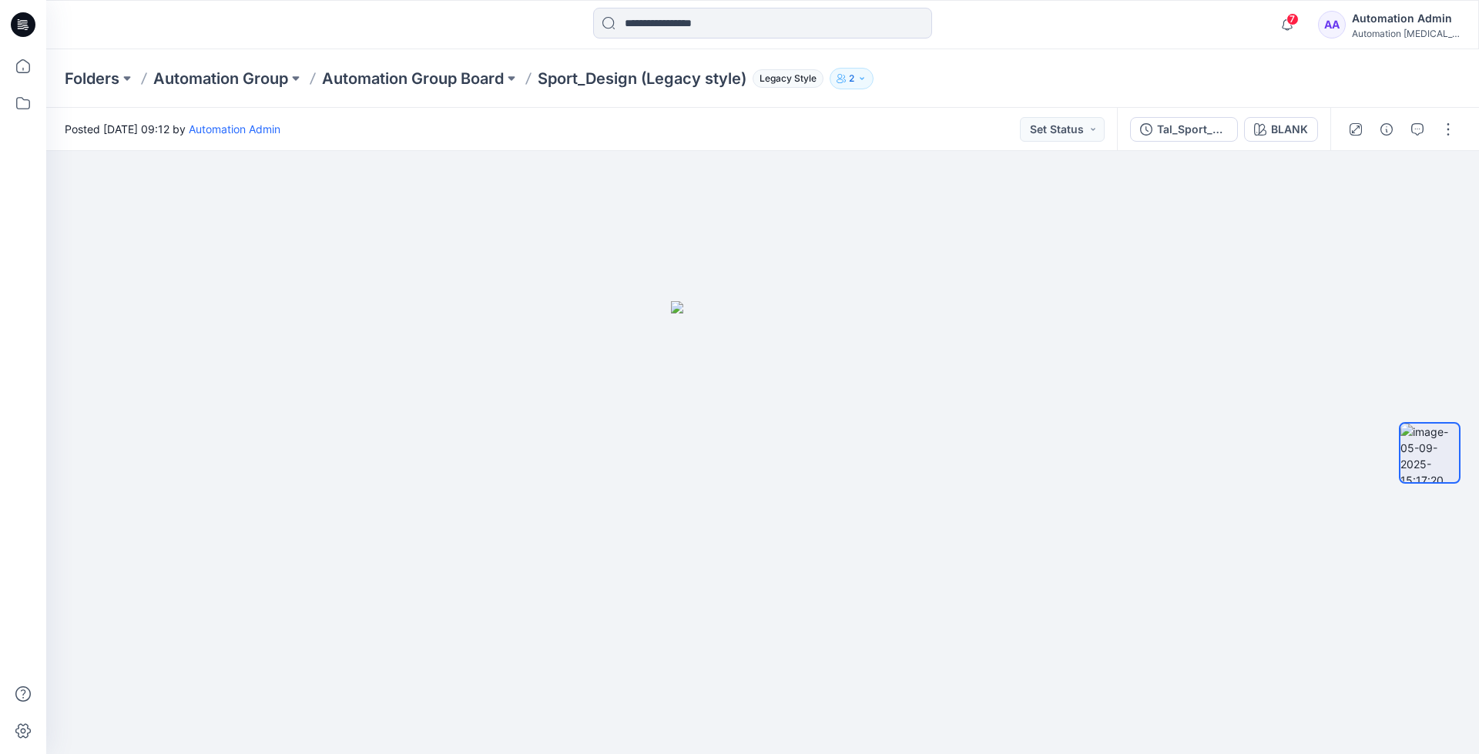
click at [1398, 24] on div "Automation Admin" at bounding box center [1406, 18] width 108 height 18
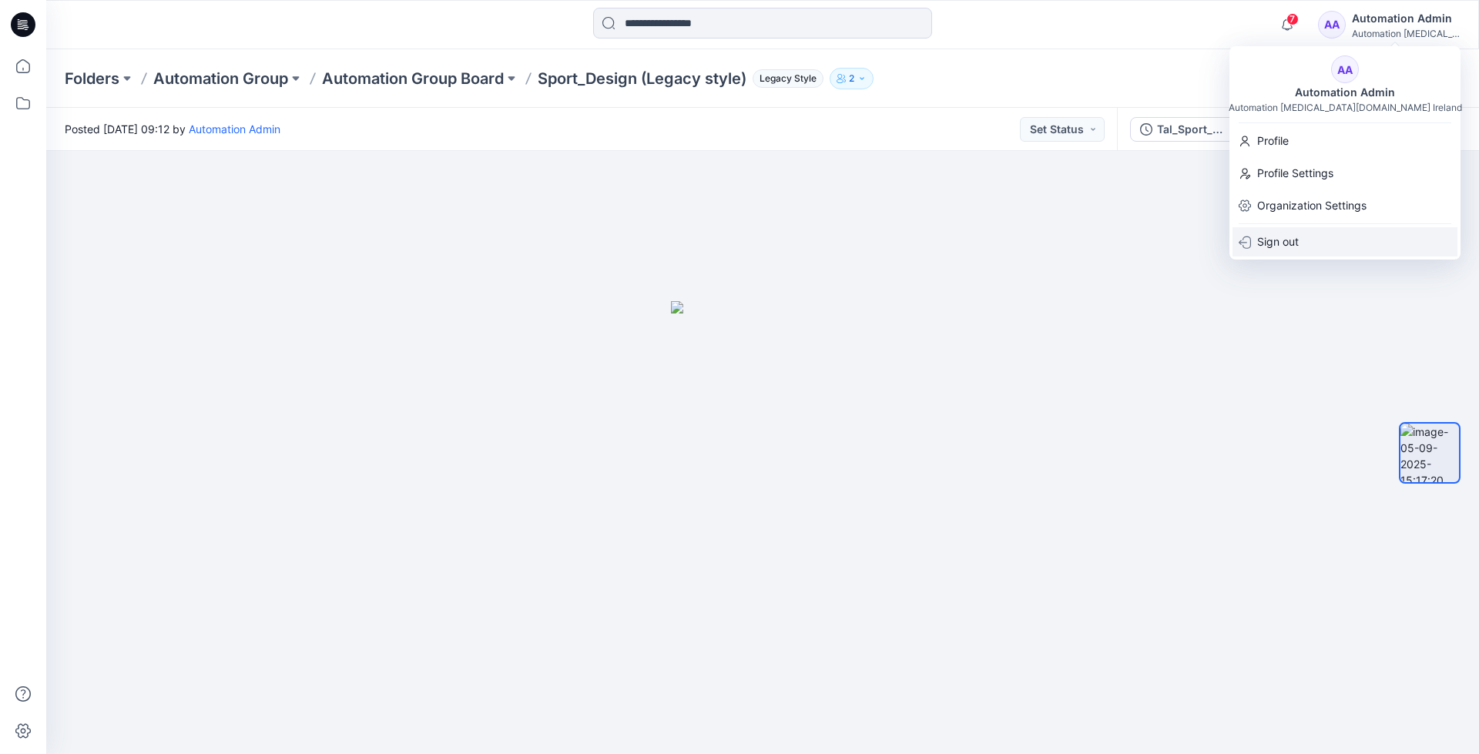
click at [1273, 245] on p "Sign out" at bounding box center [1278, 241] width 42 height 29
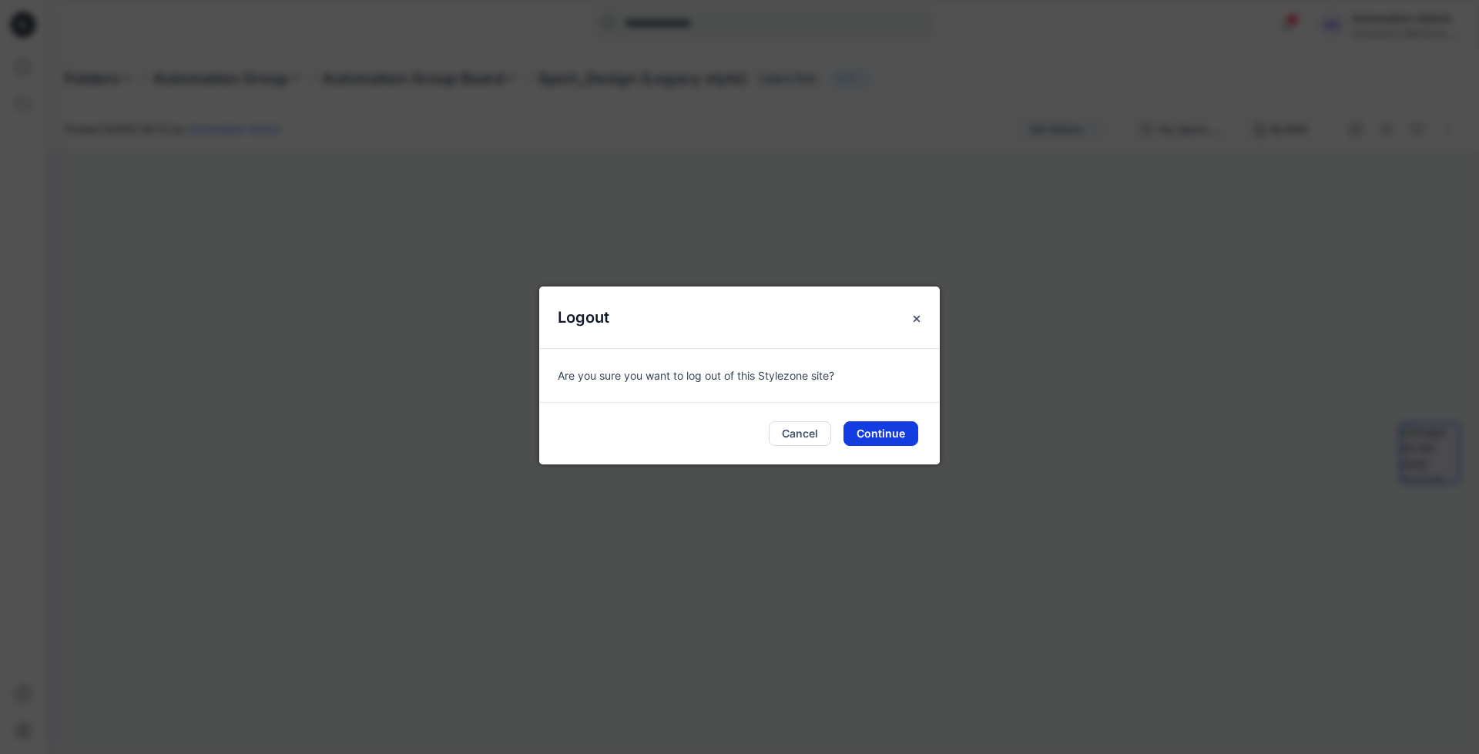
click at [892, 430] on button "Continue" at bounding box center [881, 433] width 75 height 25
